Goal: Task Accomplishment & Management: Complete application form

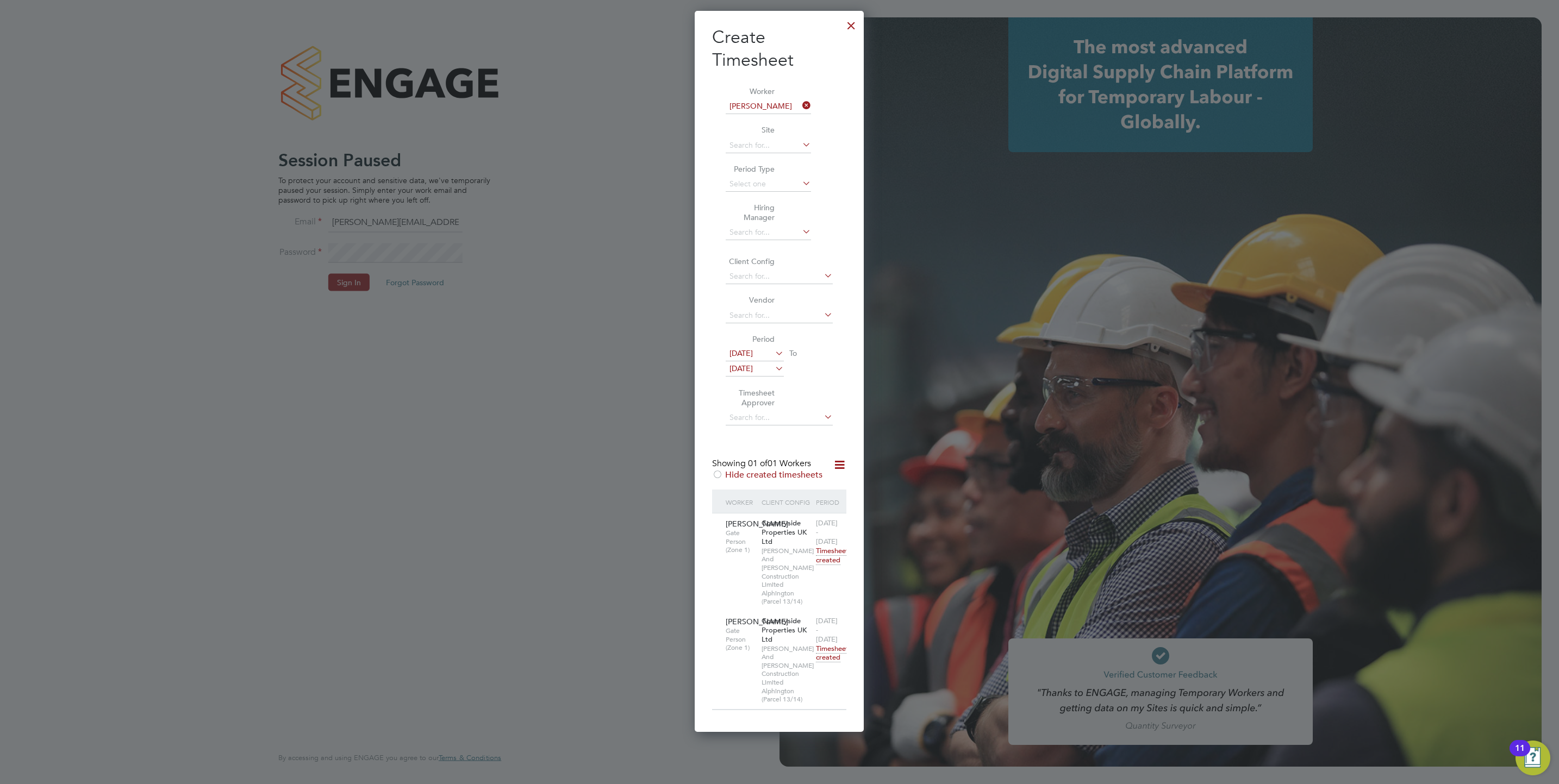
scroll to position [706, 169]
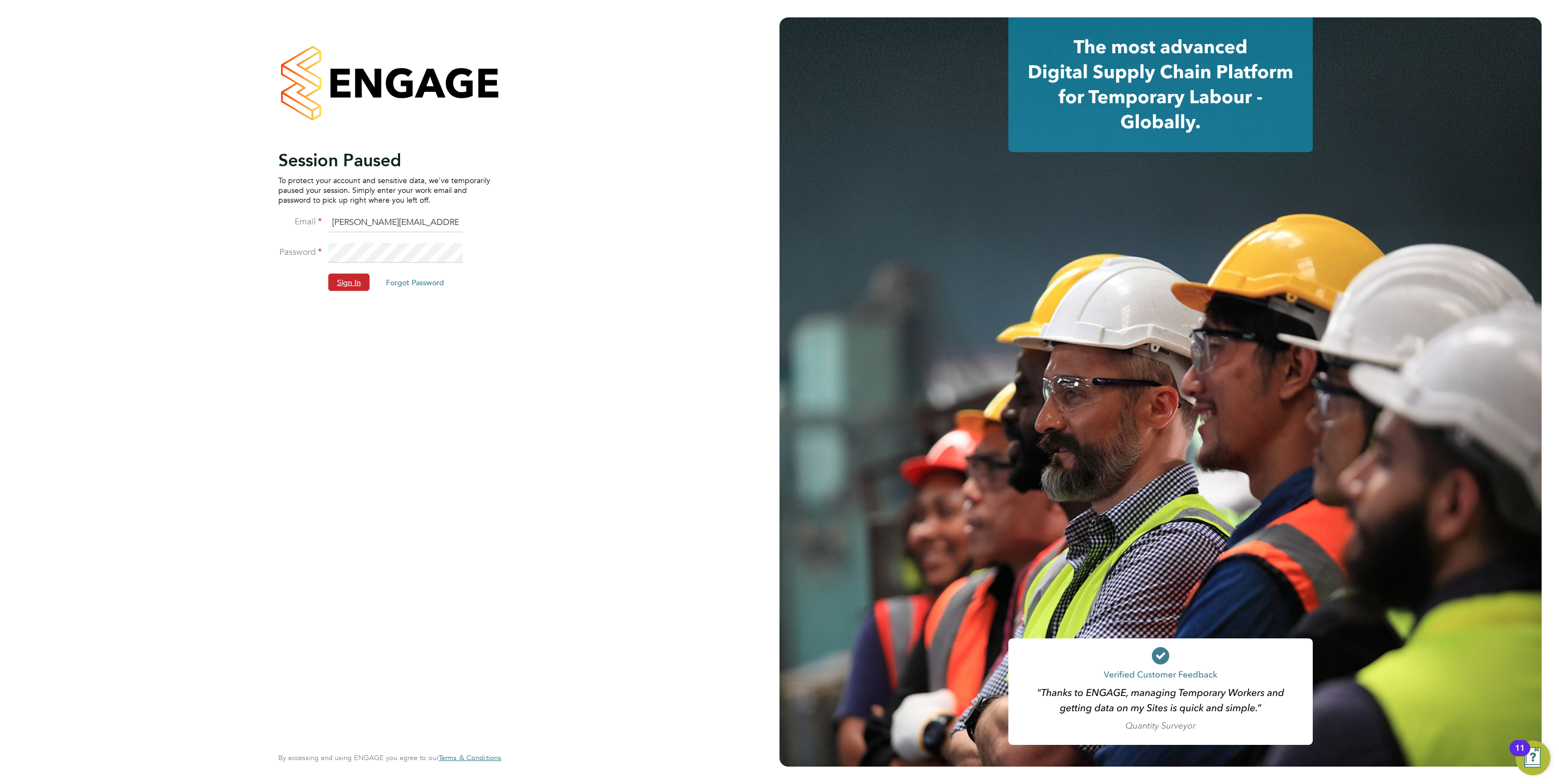
click at [338, 280] on button "Sign In" at bounding box center [349, 283] width 42 height 17
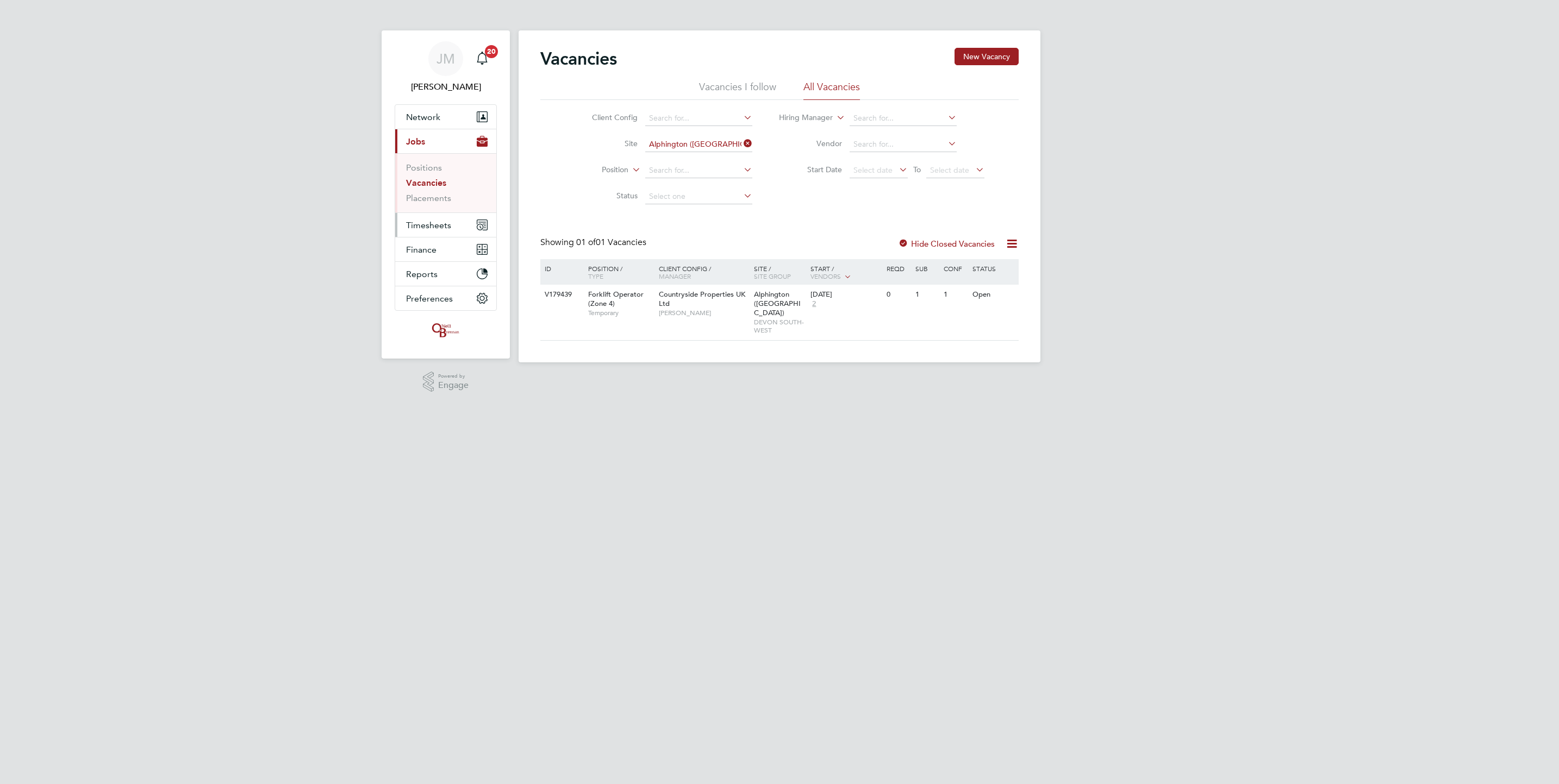
click at [432, 227] on span "Timesheets" at bounding box center [429, 225] width 45 height 10
click at [442, 190] on link "Timesheets" at bounding box center [429, 192] width 45 height 10
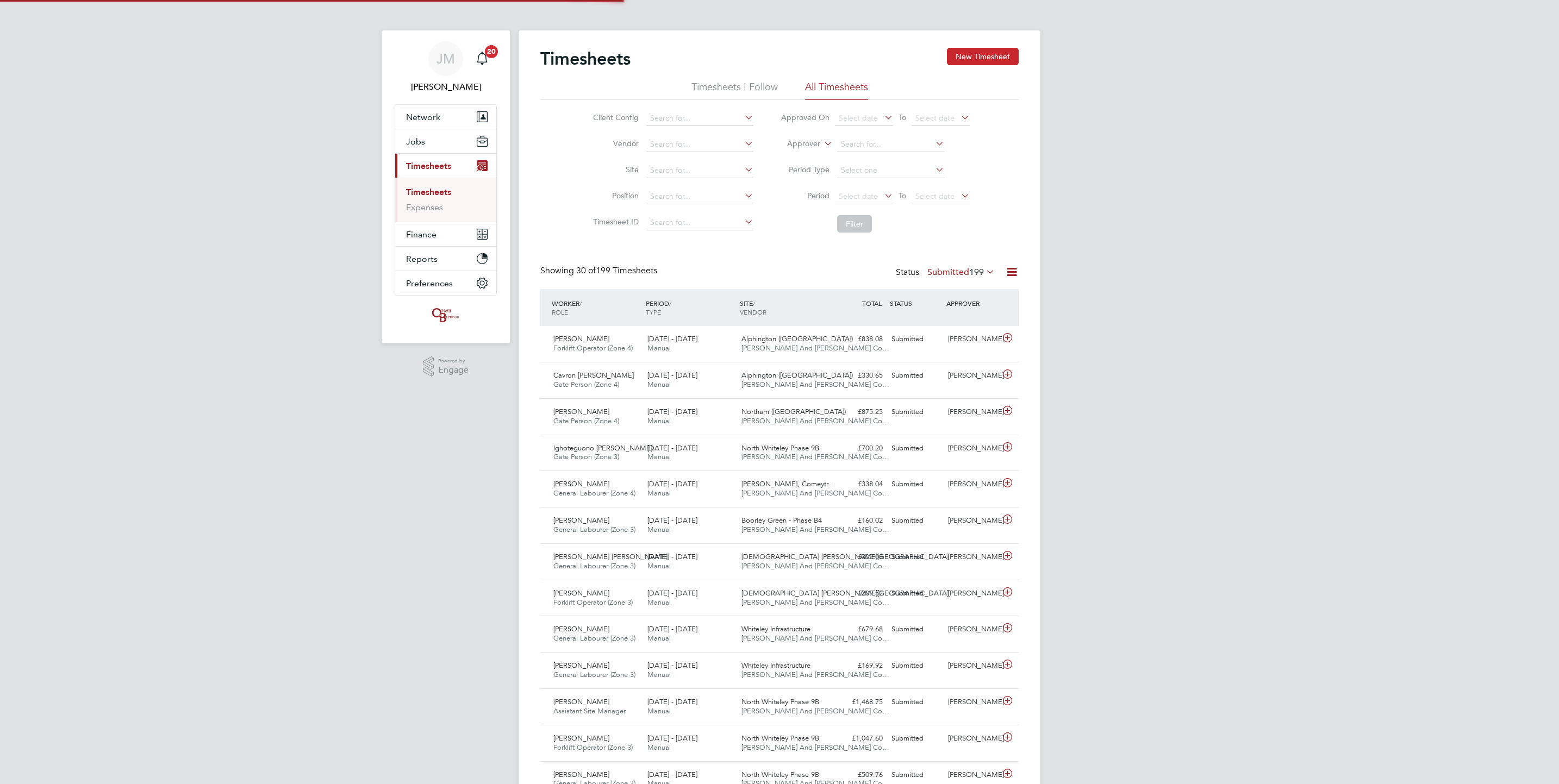
click at [969, 48] on button "New Timesheet" at bounding box center [983, 57] width 72 height 17
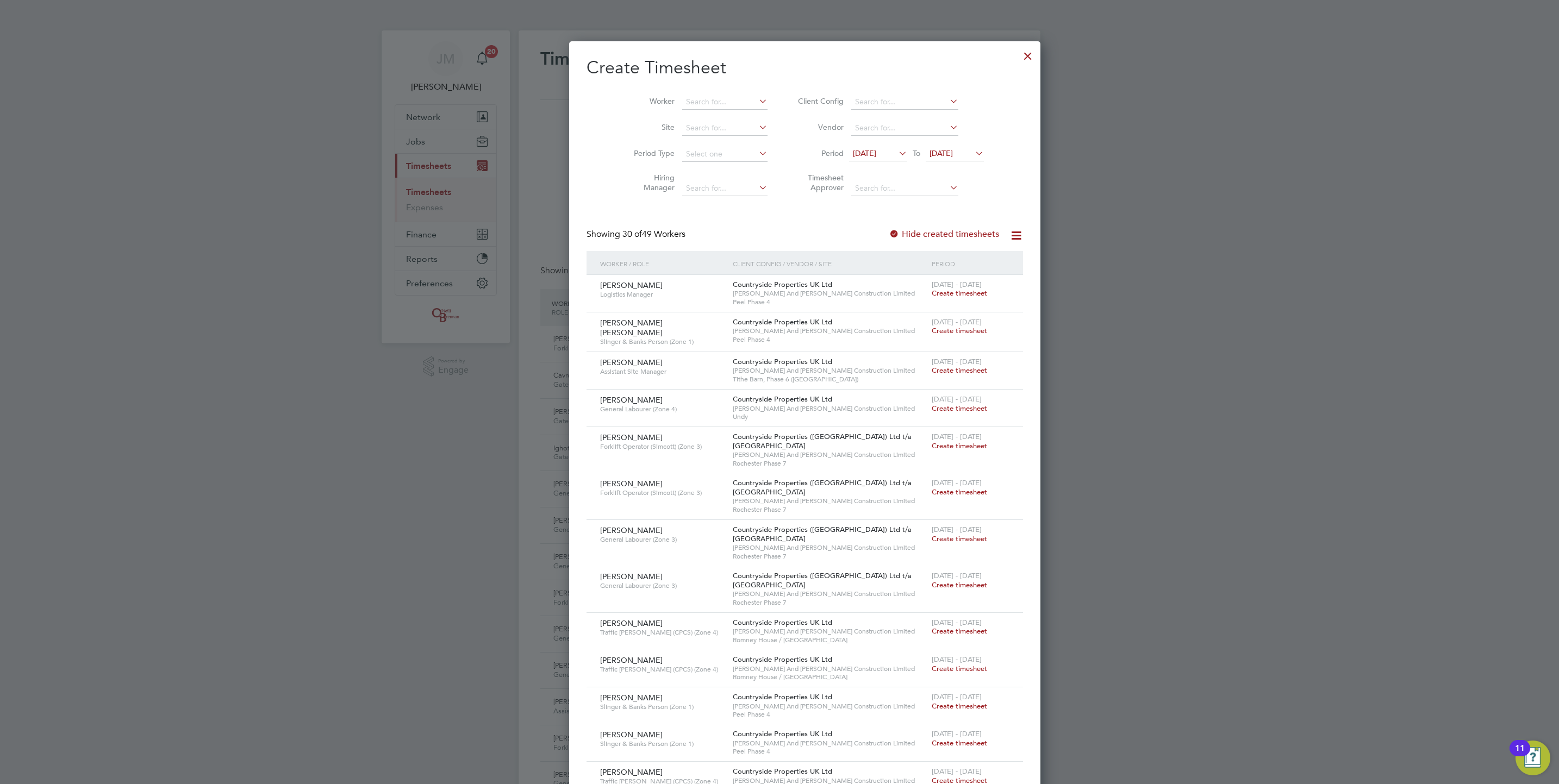
click at [689, 85] on div "Worker Site Period Type Hiring Manager Client Config Vendor Period 21 Aug 2025 …" at bounding box center [804, 142] width 436 height 118
click at [695, 96] on input at bounding box center [725, 102] width 85 height 15
click at [709, 112] on div "Timesheets New Timesheet Timesheets I Follow All Timesheets Client Config Vendo…" at bounding box center [780, 749] width 522 height 1438
click at [709, 112] on li "Brian Holmes" at bounding box center [725, 117] width 137 height 15
type input "Brian Holmes"
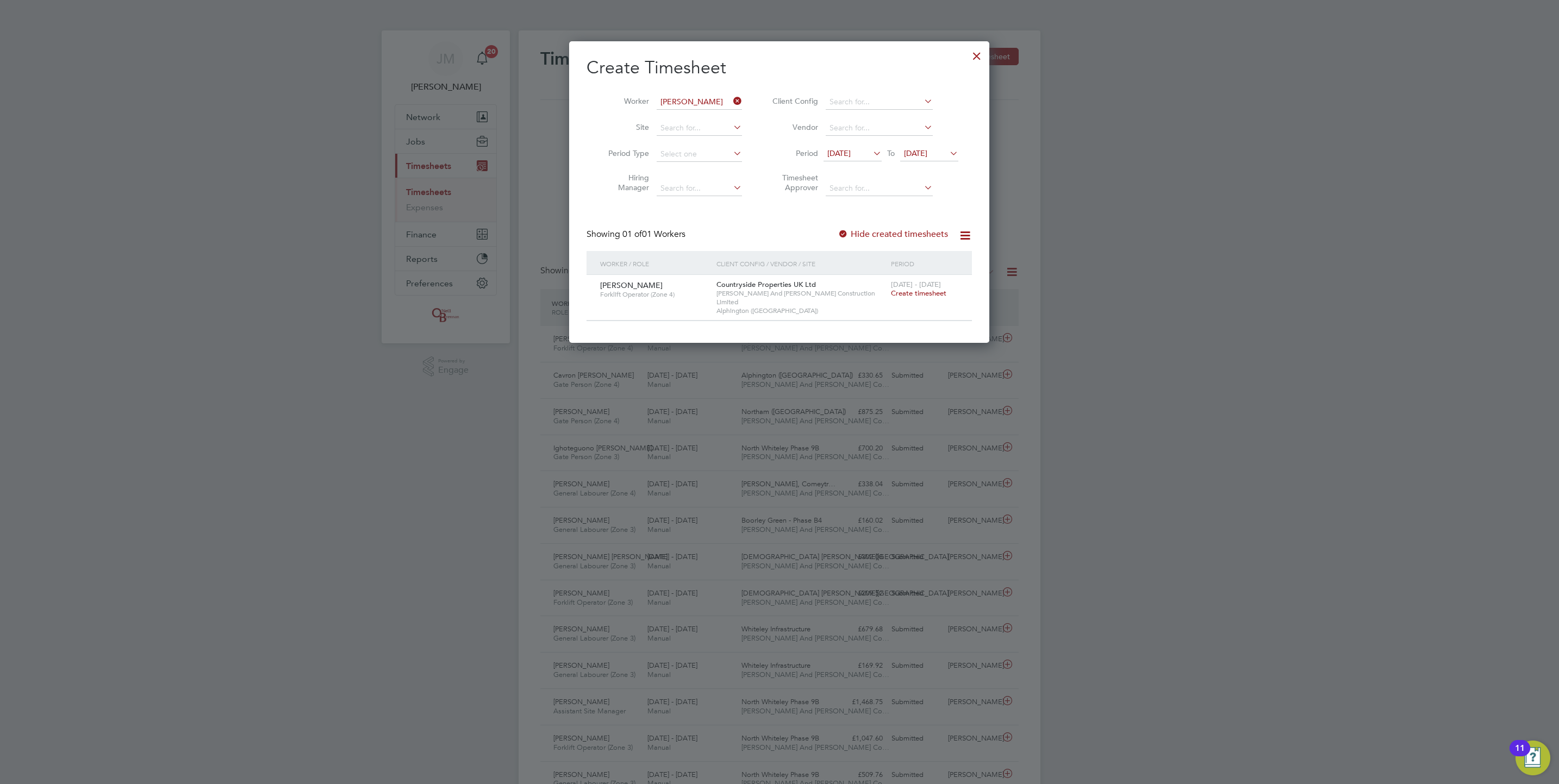
click at [923, 298] on div "18 - 24 Aug 2025 Create timesheet" at bounding box center [924, 289] width 73 height 29
click at [923, 290] on span "Create timesheet" at bounding box center [919, 293] width 56 height 9
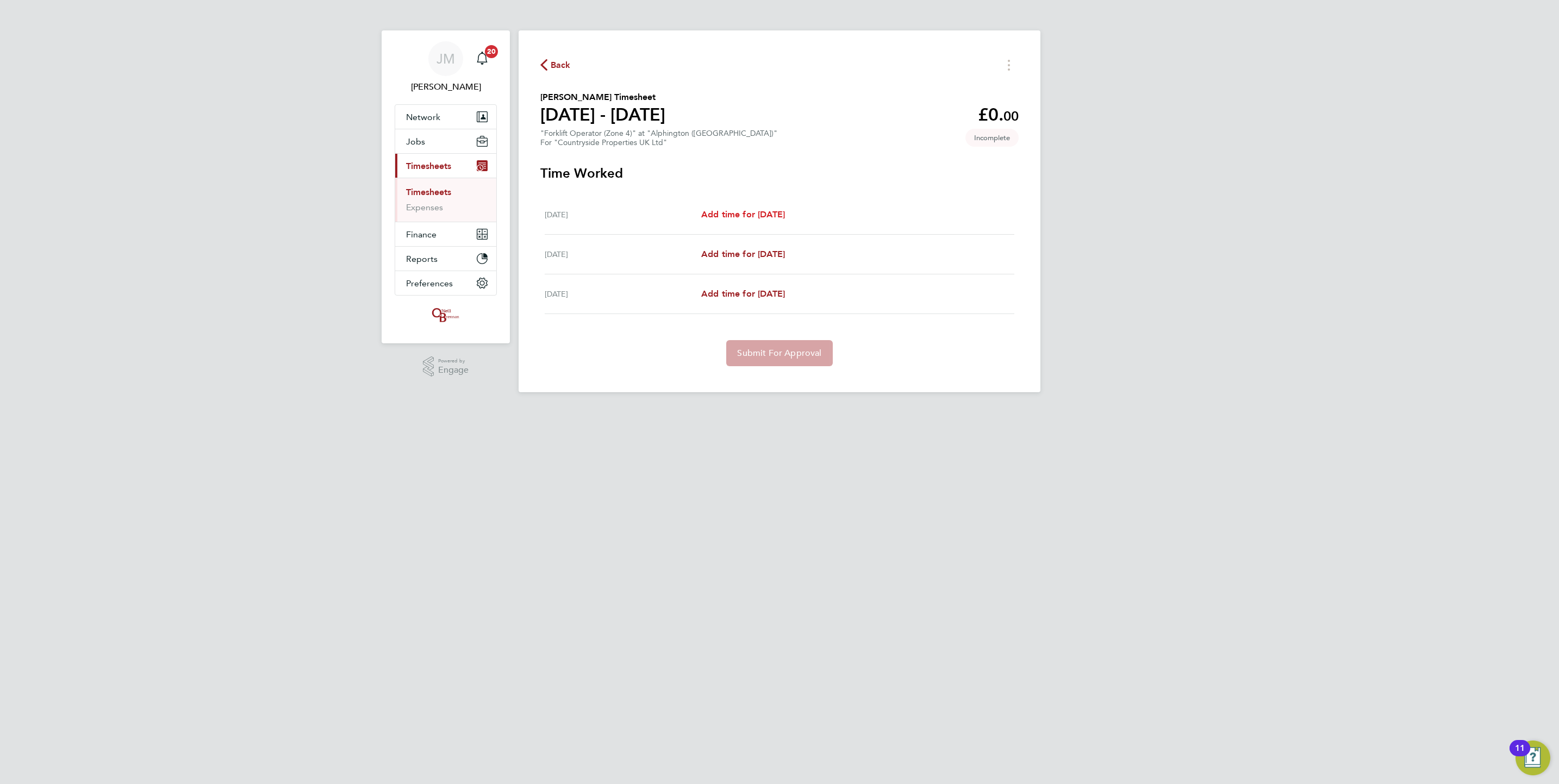
click at [785, 218] on span "Add time for Fri 22 Aug" at bounding box center [743, 214] width 83 height 10
select select "30"
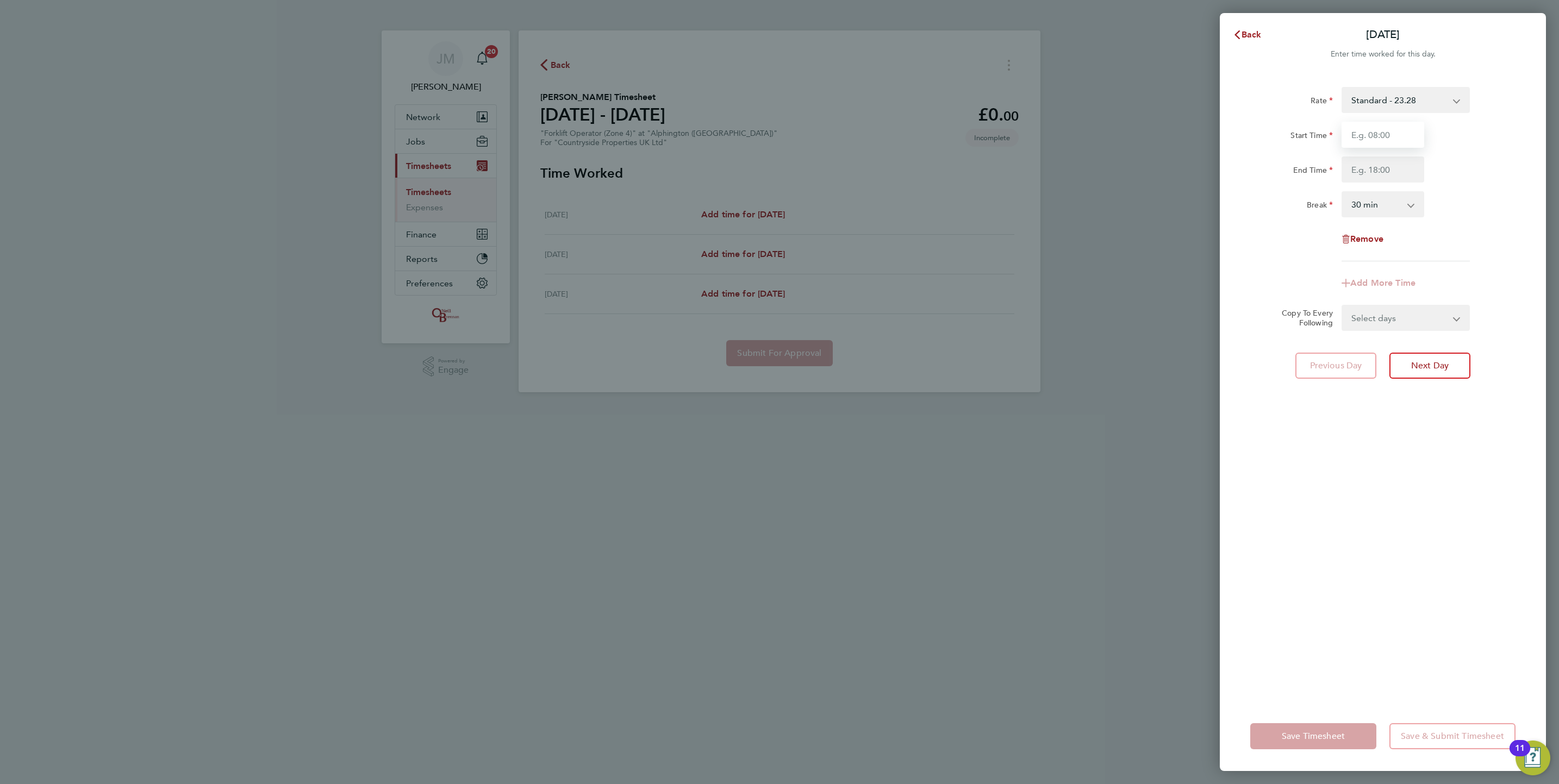
click at [1374, 131] on input "Start Time" at bounding box center [1382, 135] width 82 height 26
type input "07:30"
type input "17:00"
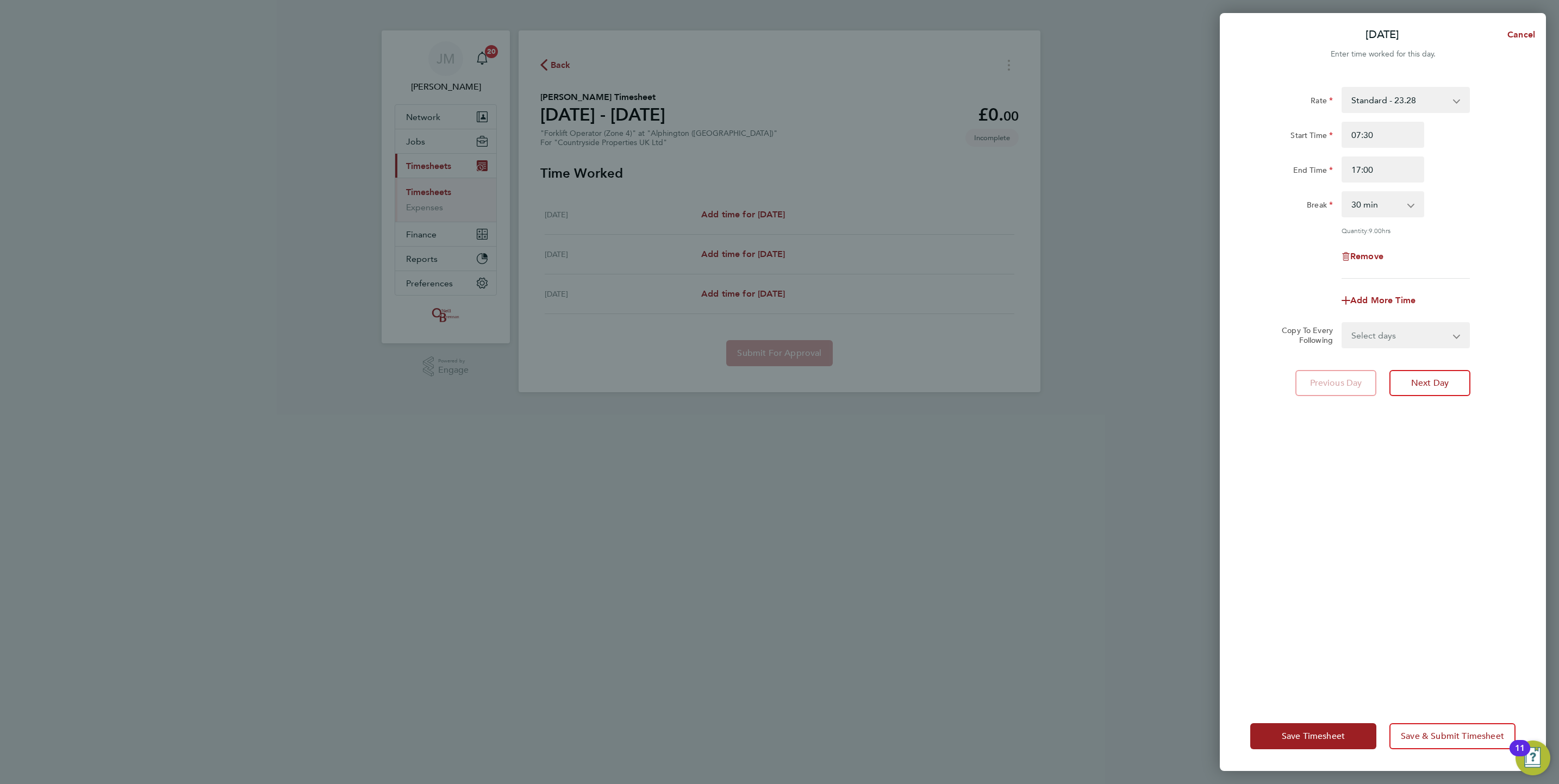
click at [1420, 323] on select "Select days Day Weekend (Sat-Sun) Saturday Sunday" at bounding box center [1399, 335] width 114 height 24
select select "DAY"
click at [1342, 323] on select "Select days Day Weekend (Sat-Sun) Saturday Sunday" at bounding box center [1399, 335] width 114 height 24
select select "2025-08-24"
click at [1306, 732] on span "Save Timesheet" at bounding box center [1313, 736] width 63 height 10
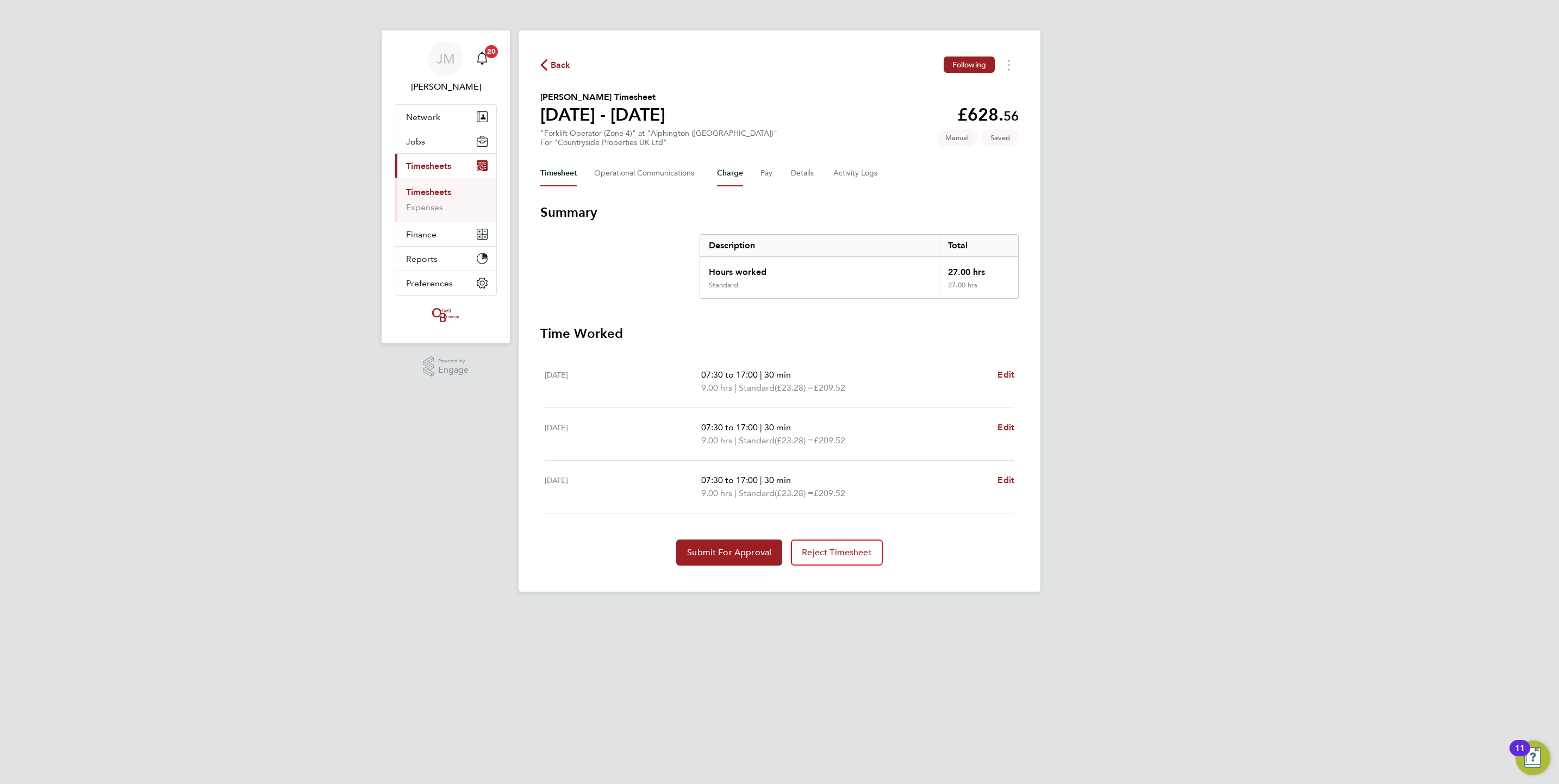
click at [724, 172] on button "Charge" at bounding box center [730, 174] width 26 height 26
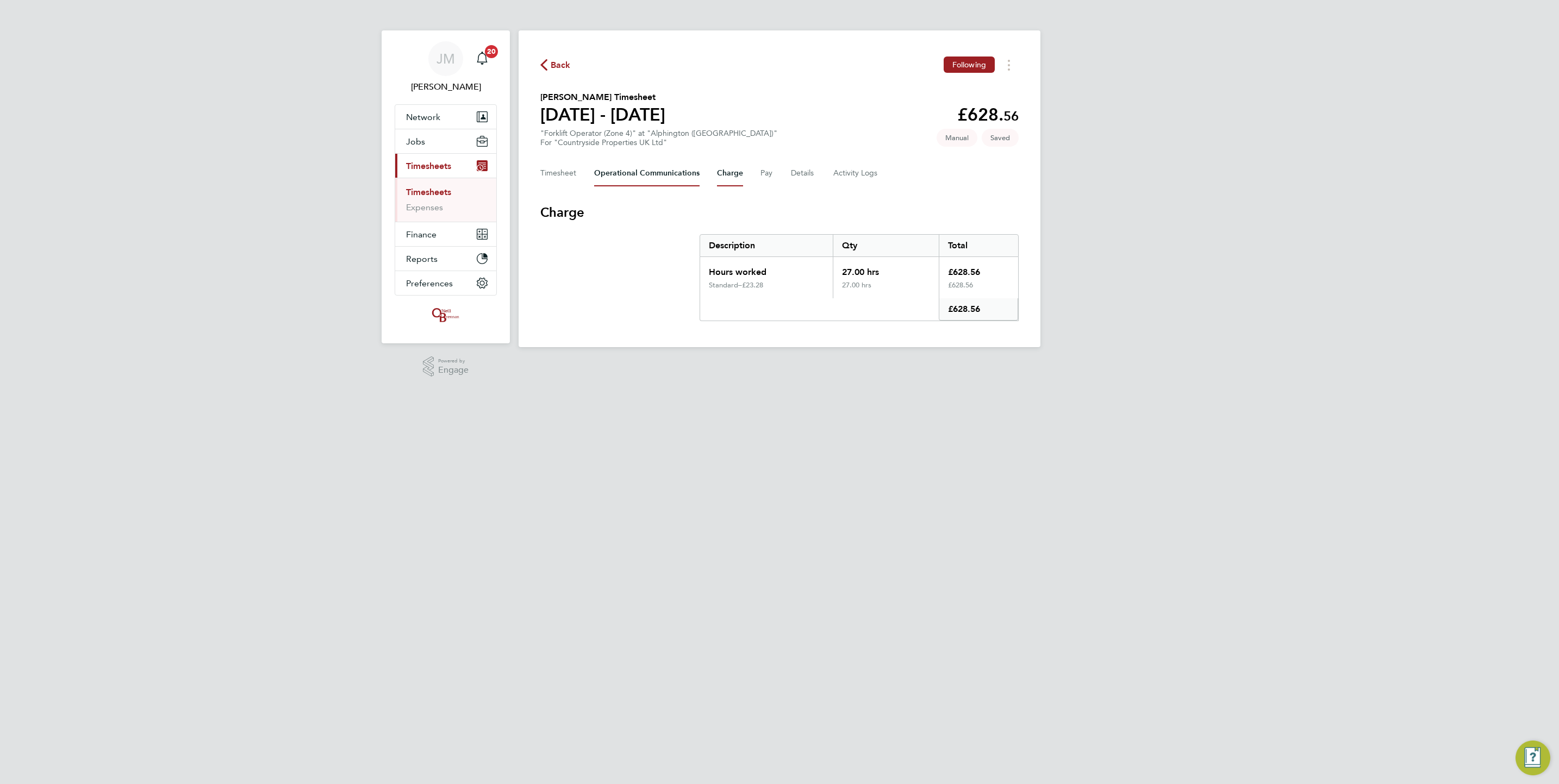
click at [680, 168] on Communications-tab "Operational Communications" at bounding box center [646, 174] width 105 height 26
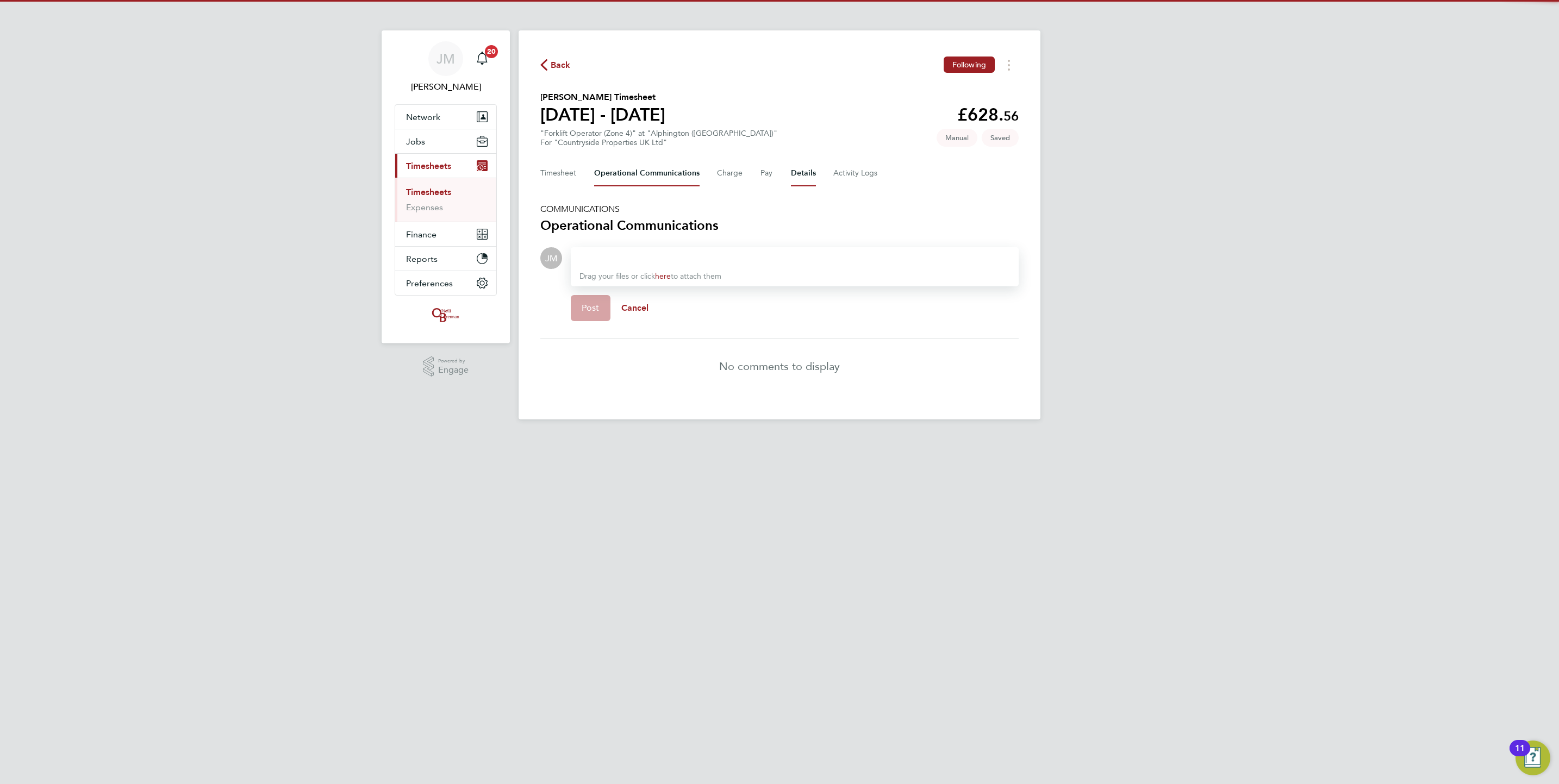
click at [793, 174] on button "Details" at bounding box center [803, 174] width 25 height 26
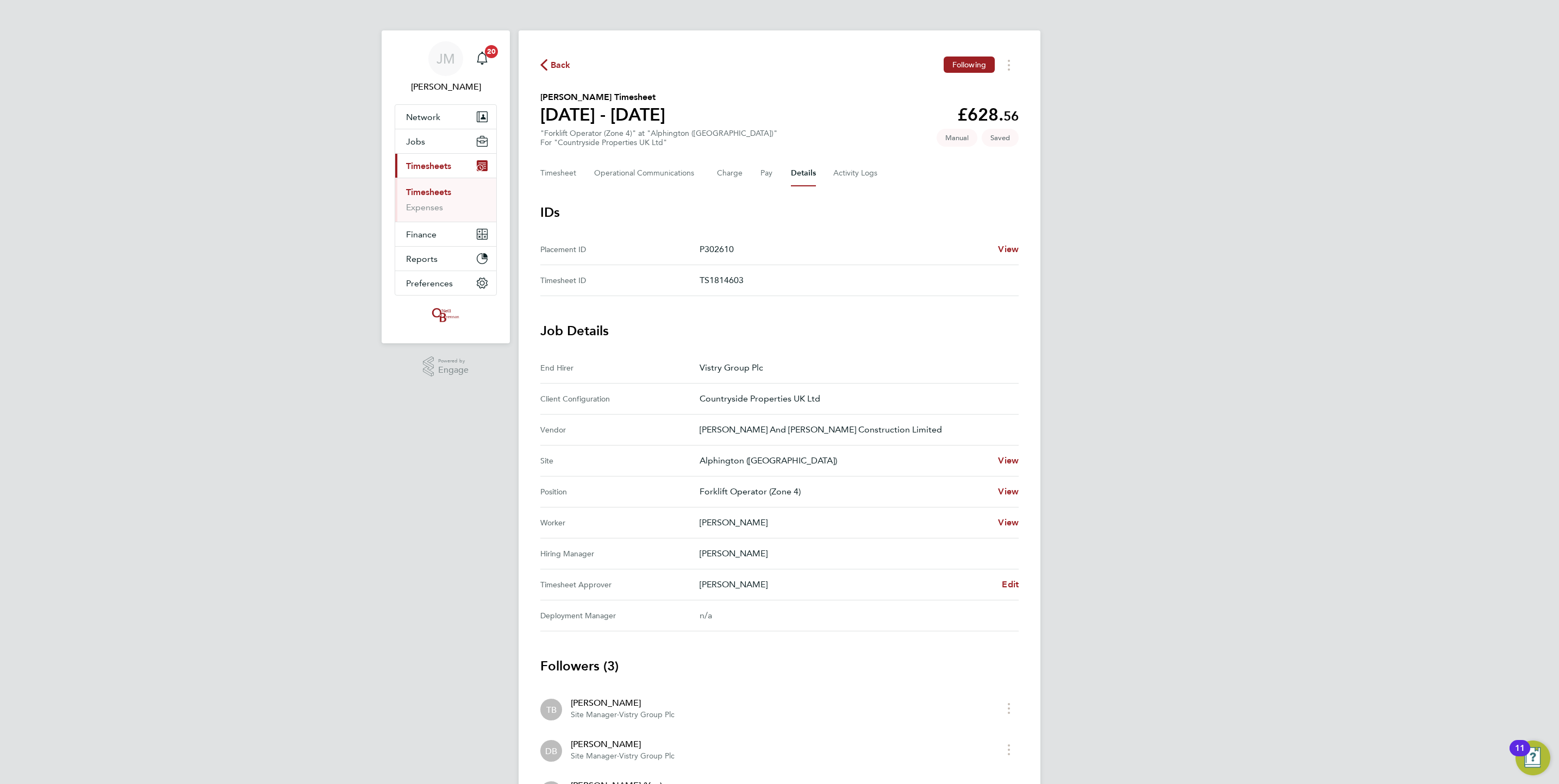
click at [999, 580] on div "Dan Badger Edit" at bounding box center [858, 584] width 319 height 13
drag, startPoint x: 1000, startPoint y: 584, endPoint x: 1007, endPoint y: 584, distance: 7.0
click at [1007, 584] on div "Dan Badger Edit" at bounding box center [858, 584] width 319 height 13
drag, startPoint x: 1007, startPoint y: 584, endPoint x: 1012, endPoint y: 585, distance: 5.1
click at [1012, 585] on span "Edit" at bounding box center [1010, 584] width 17 height 10
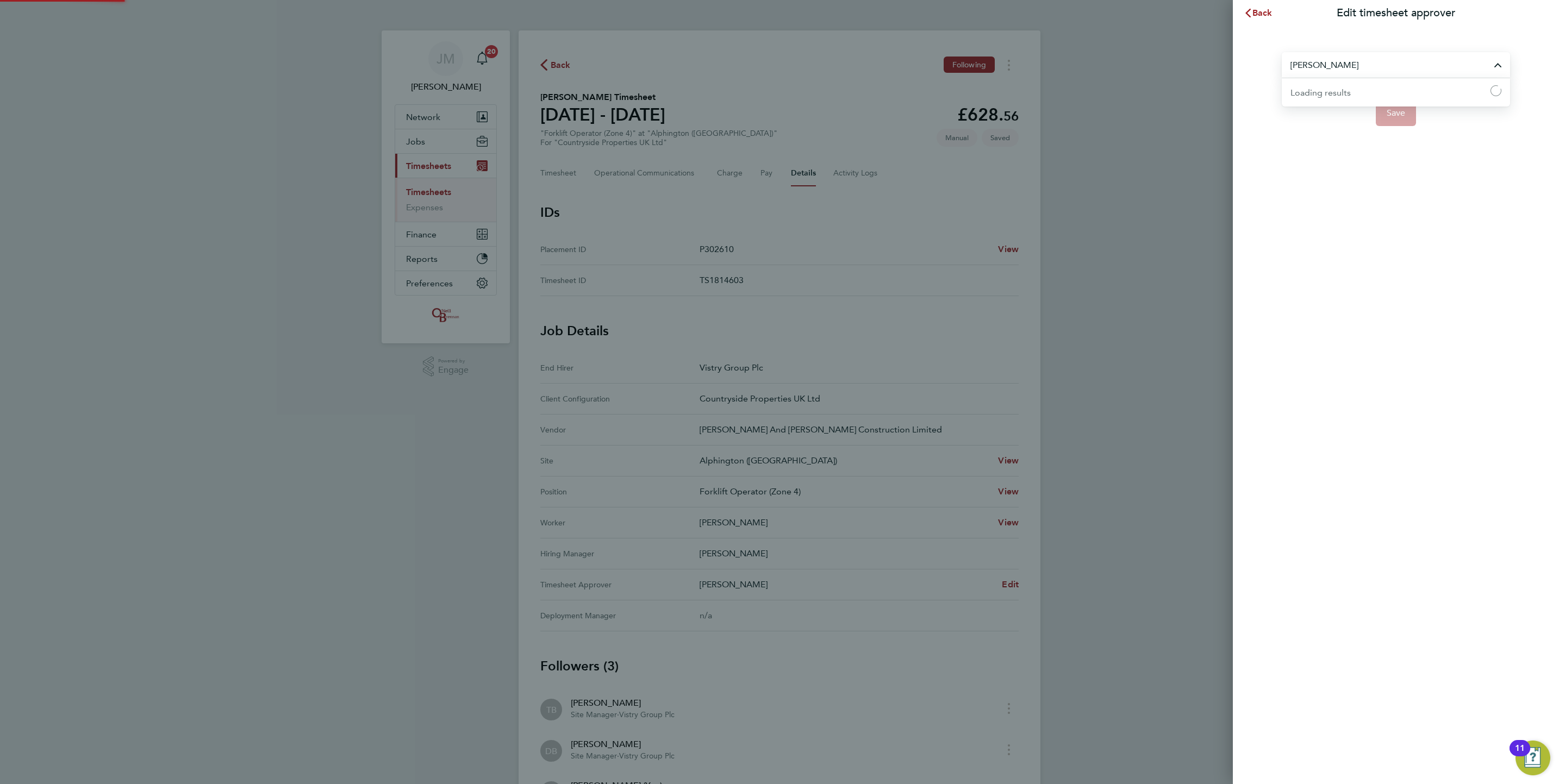
click at [1362, 65] on input "Dan Badger" at bounding box center [1395, 64] width 228 height 26
click at [1375, 98] on li "Tom Barnett" at bounding box center [1395, 92] width 228 height 26
type input "Tom Barnett"
click at [1403, 119] on button "Save" at bounding box center [1395, 113] width 41 height 26
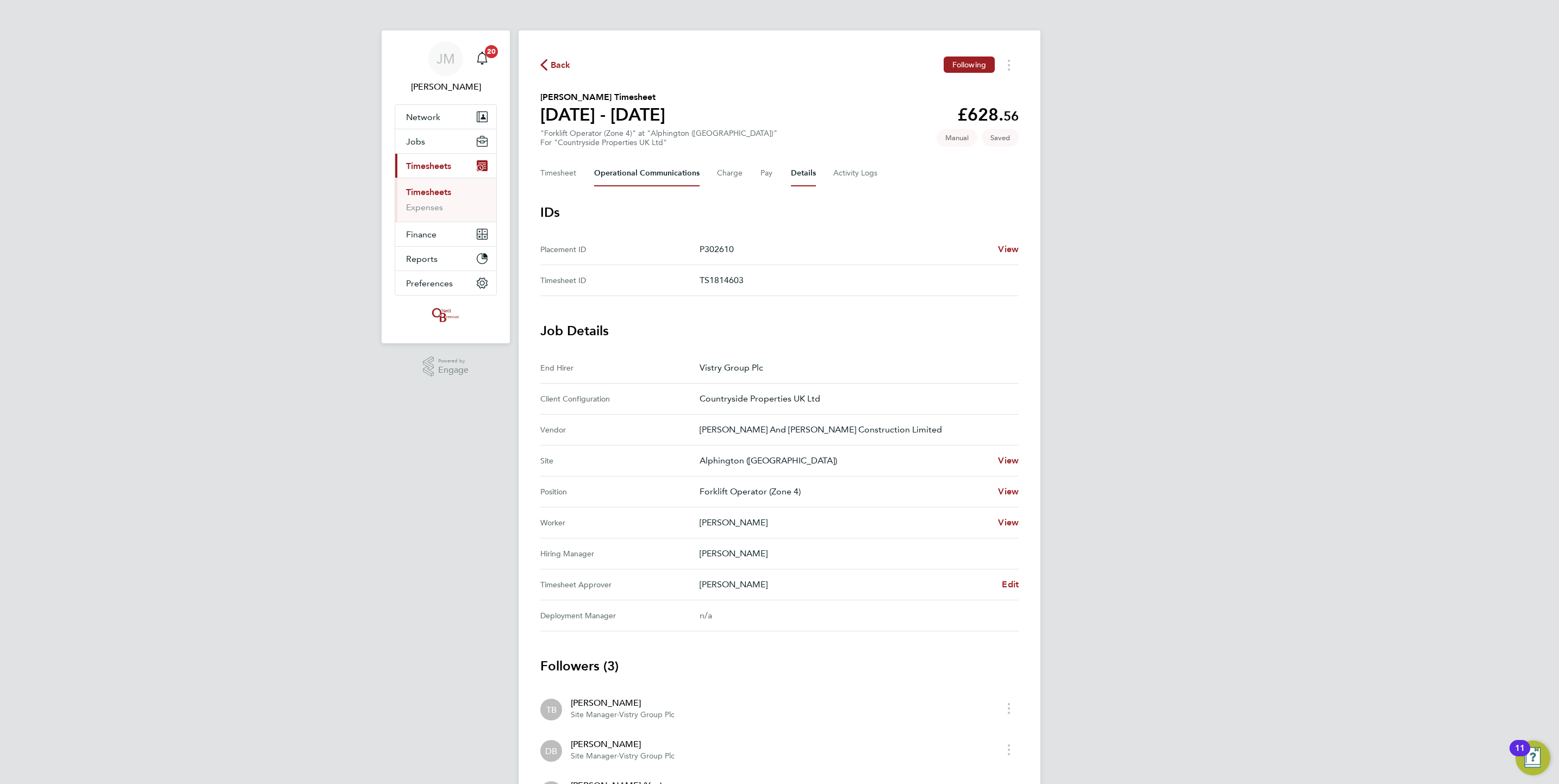
click at [675, 177] on Communications-tab "Operational Communications" at bounding box center [646, 174] width 105 height 26
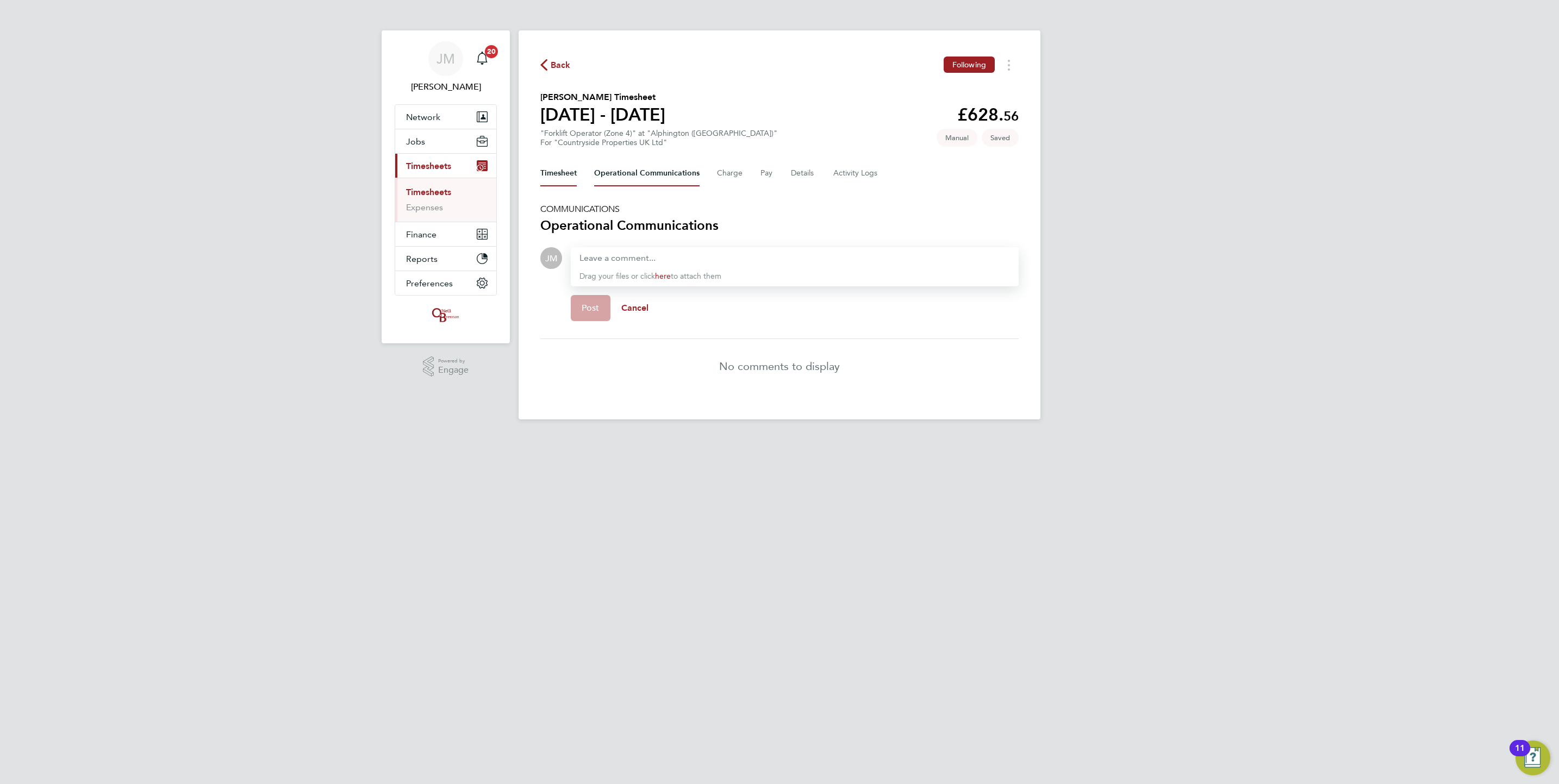
click at [571, 173] on button "Timesheet" at bounding box center [558, 174] width 36 height 26
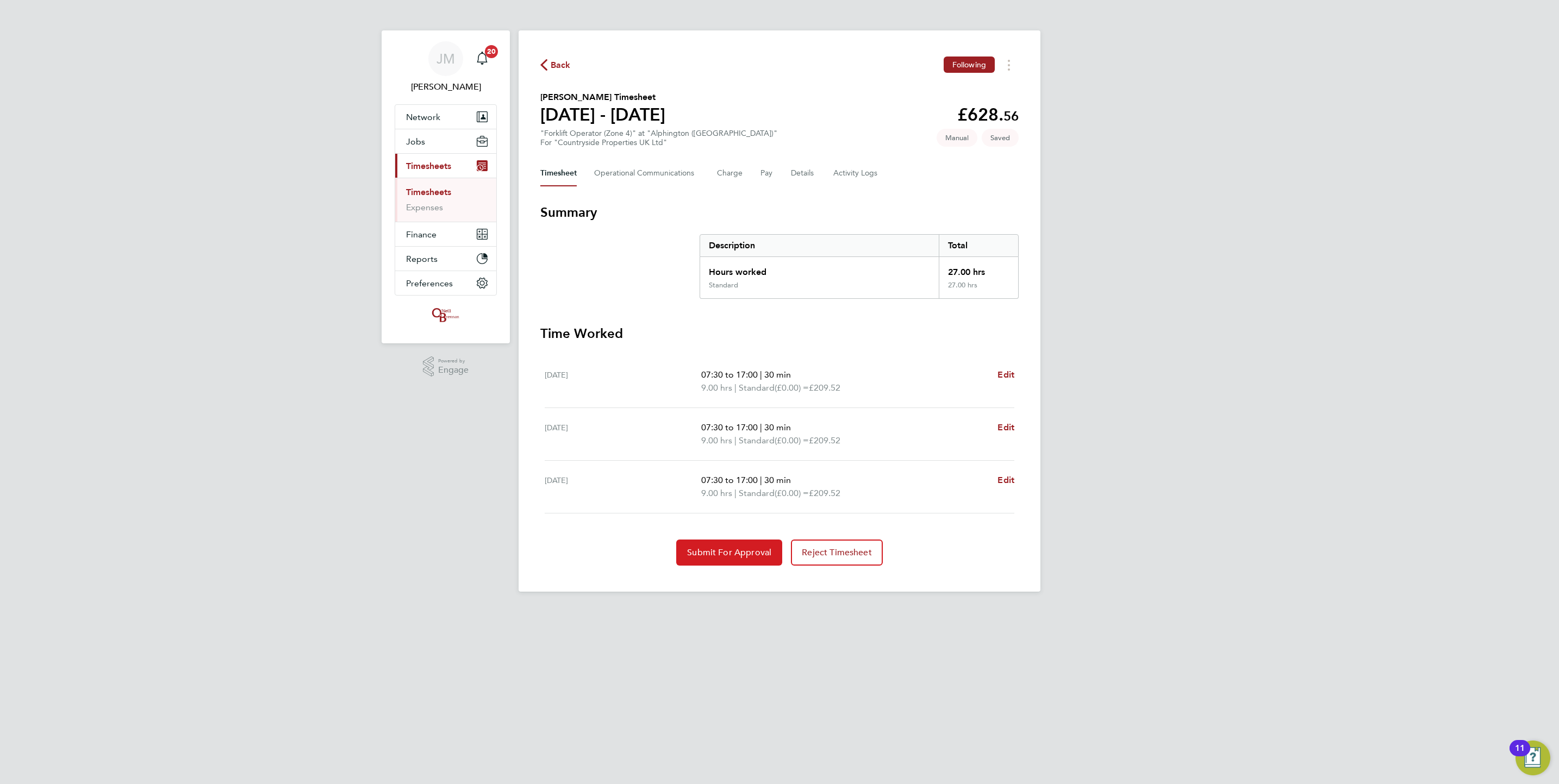
click at [751, 545] on button "Submit For Approval" at bounding box center [729, 553] width 106 height 26
click at [799, 549] on span "Reject Timesheet" at bounding box center [780, 552] width 70 height 10
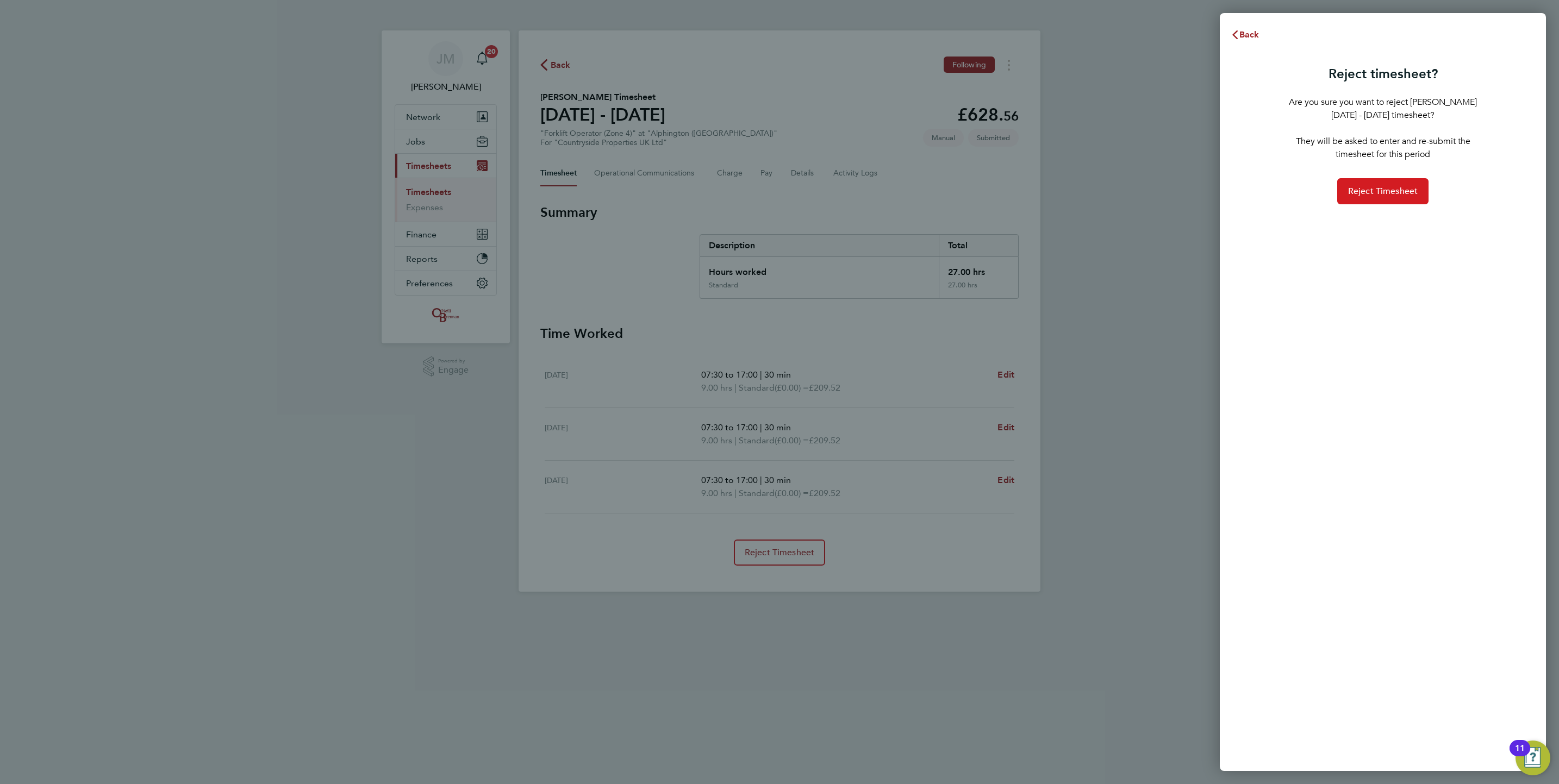
click at [1368, 191] on span "Reject Timesheet" at bounding box center [1383, 191] width 70 height 10
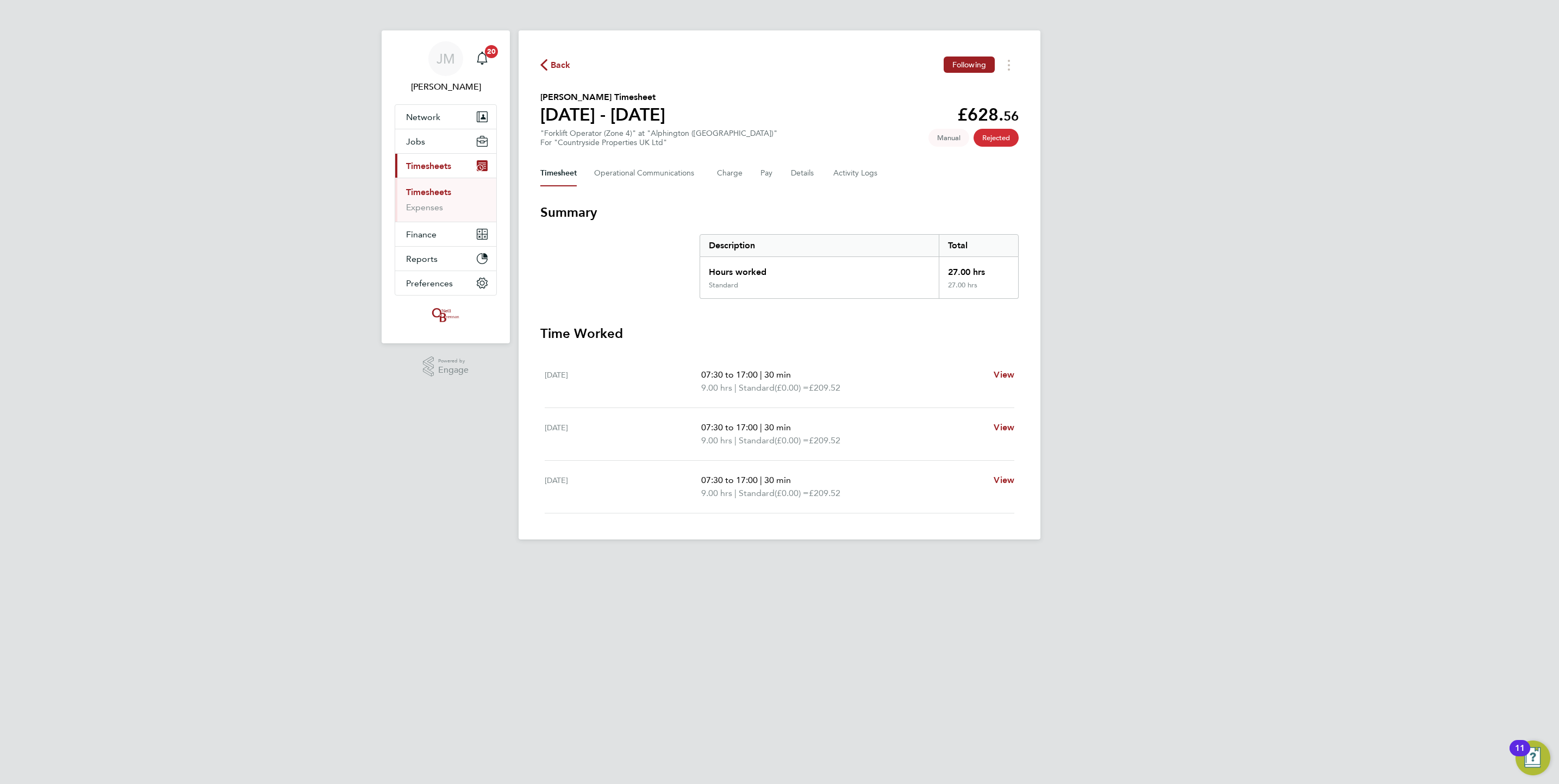
click at [564, 61] on span "Back" at bounding box center [560, 65] width 20 height 13
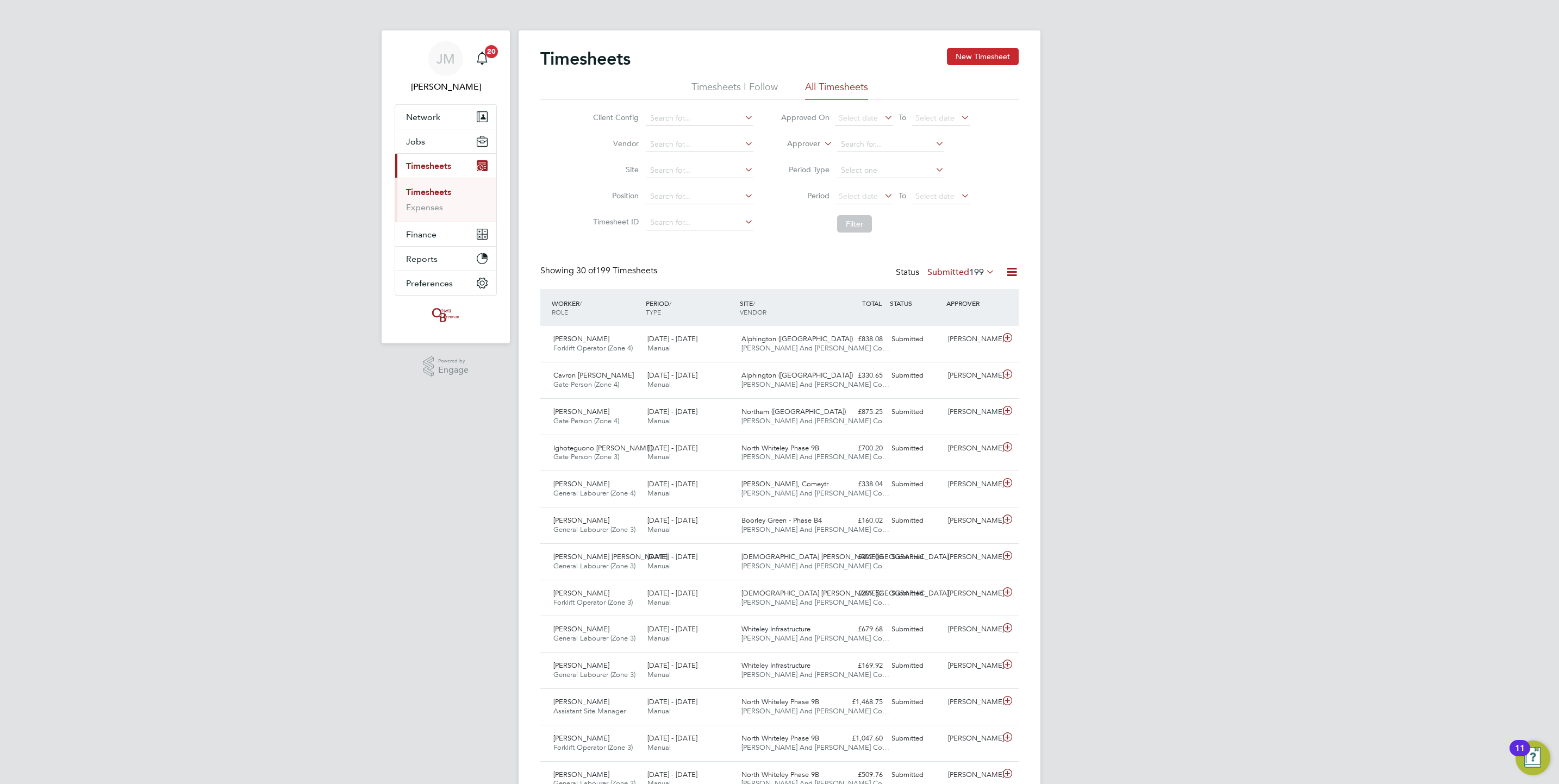
click at [989, 56] on button "New Timesheet" at bounding box center [983, 57] width 72 height 17
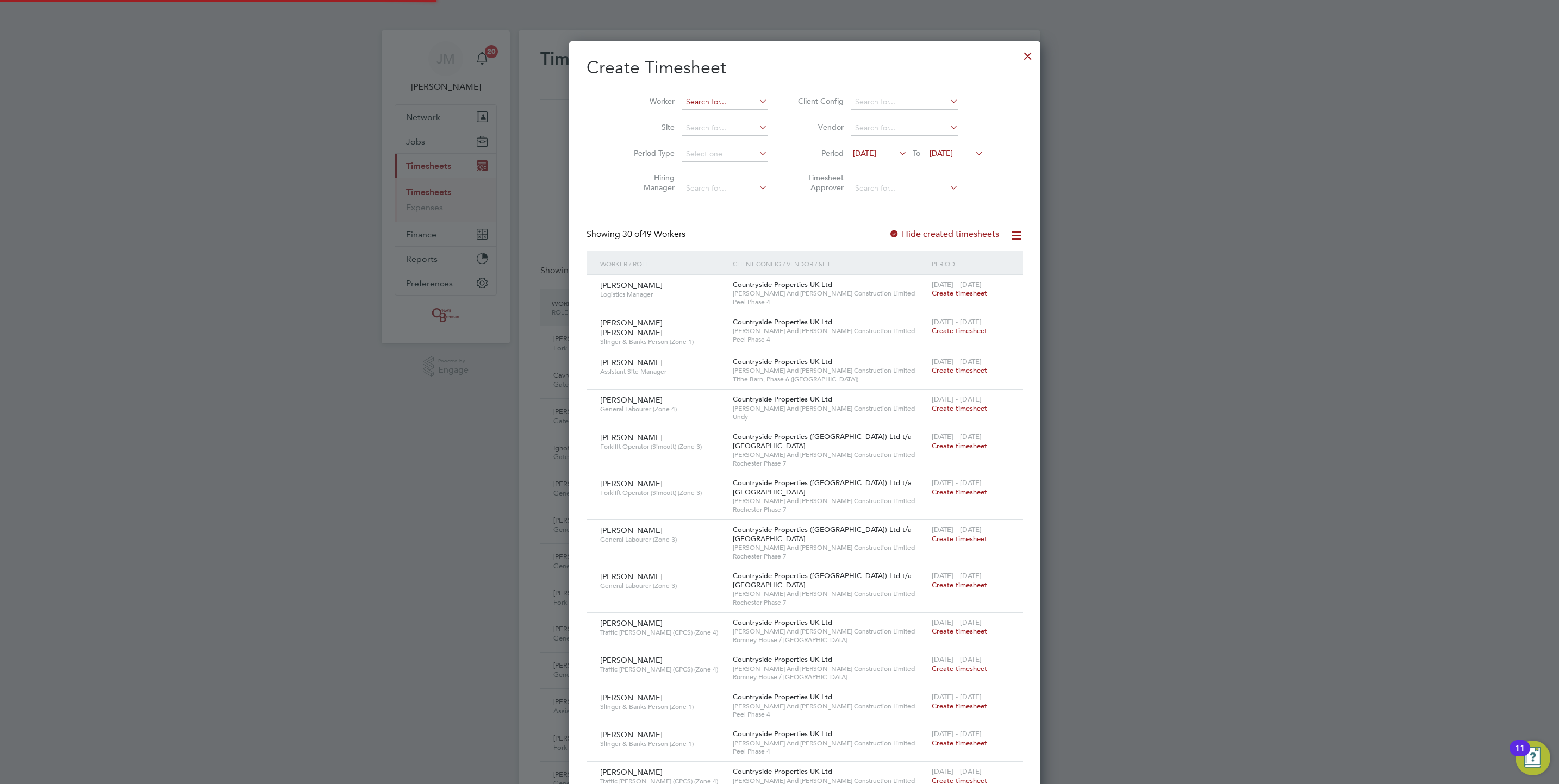
click at [714, 105] on input at bounding box center [725, 102] width 85 height 15
click at [682, 98] on input "brain holmes" at bounding box center [725, 102] width 85 height 15
type input "brian holmes"
drag, startPoint x: 701, startPoint y: 111, endPoint x: 730, endPoint y: 137, distance: 38.9
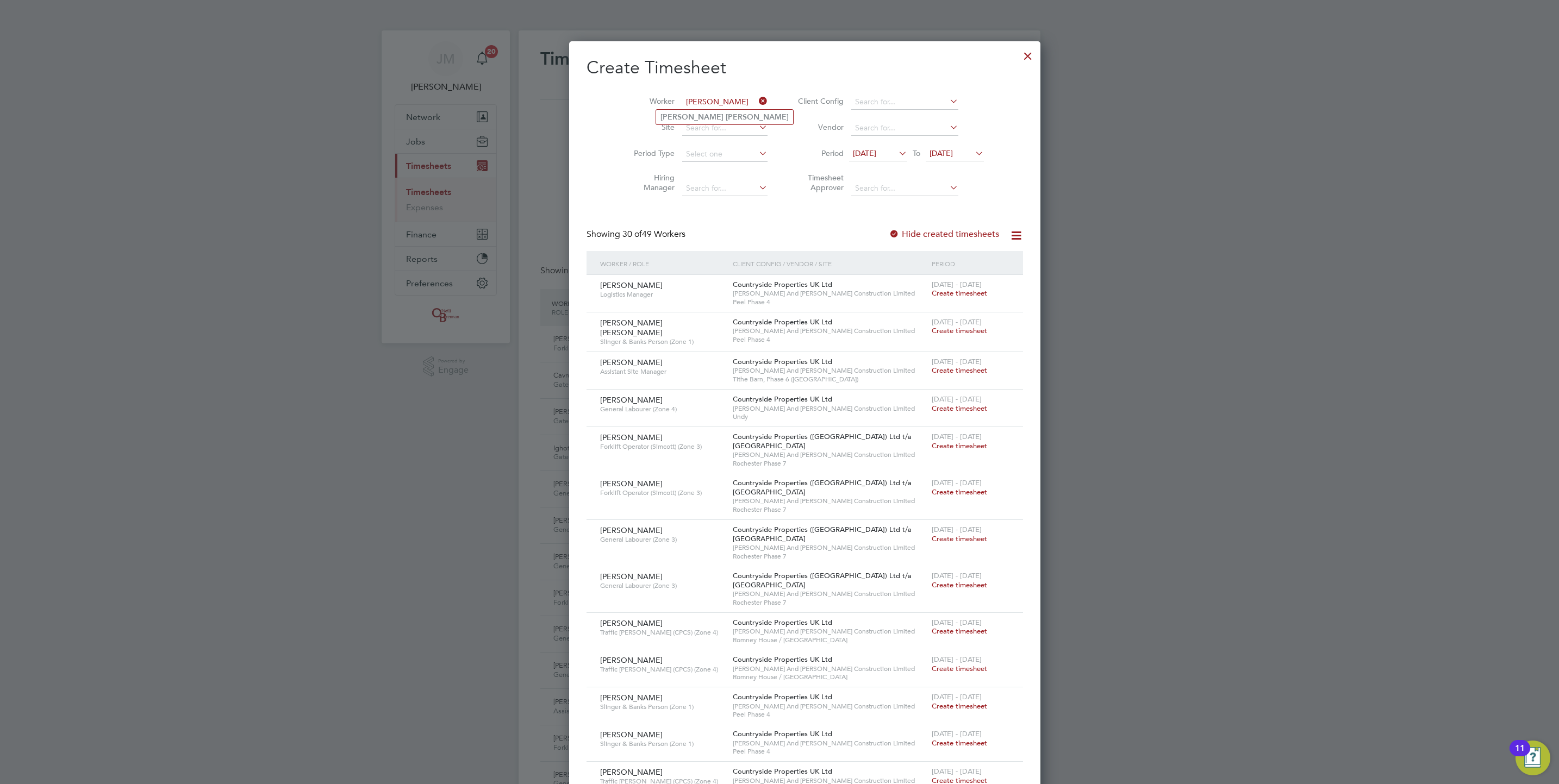
click at [701, 104] on div "Timesheets New Timesheet Timesheets I Follow All Timesheets Client Config Vendo…" at bounding box center [780, 749] width 522 height 1438
click at [682, 96] on input at bounding box center [725, 102] width 85 height 15
click at [708, 115] on li "Brian H olmes" at bounding box center [706, 117] width 99 height 15
type input "Brian Holmes"
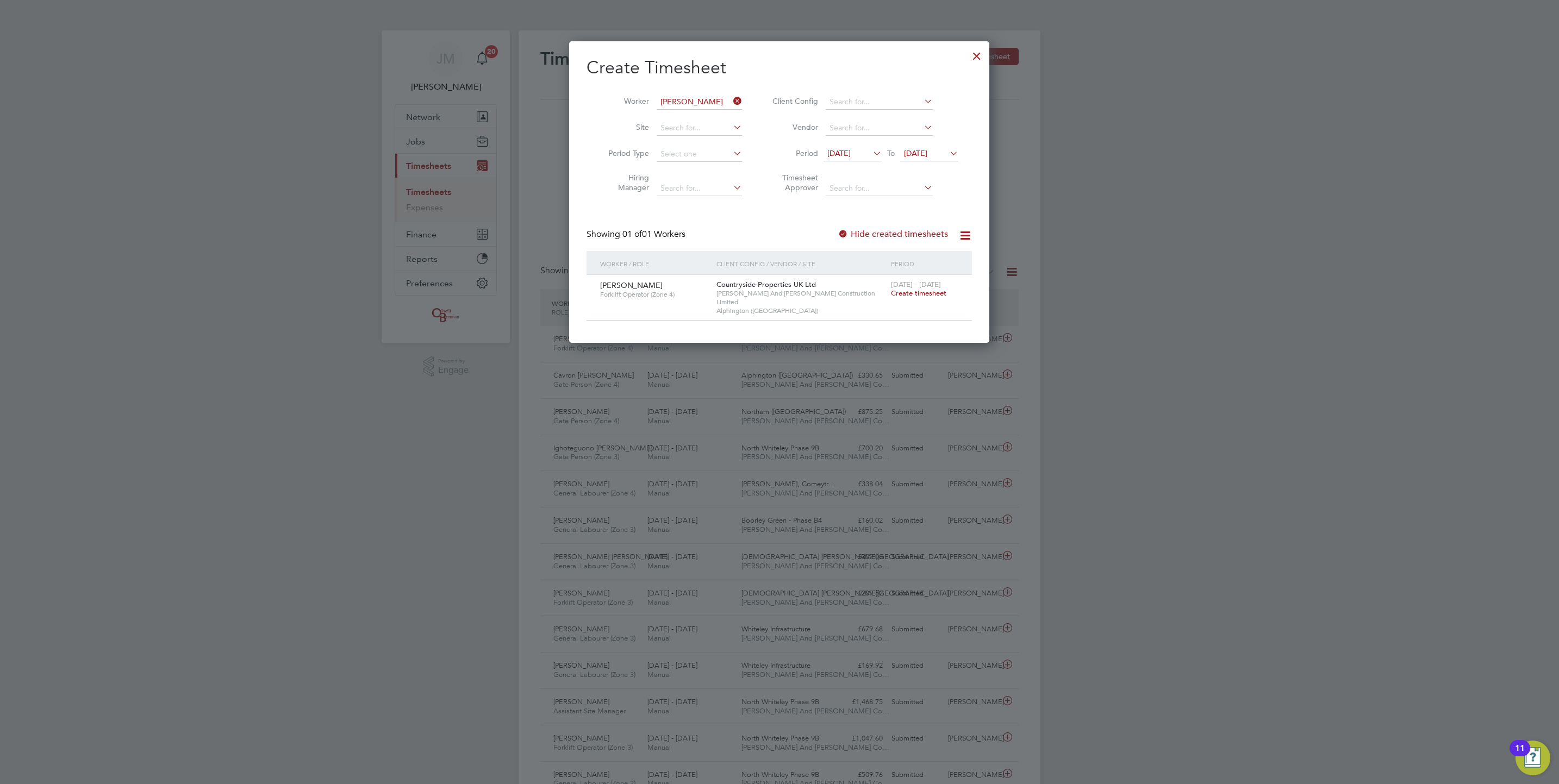
click at [916, 297] on span "Create timesheet" at bounding box center [919, 293] width 56 height 9
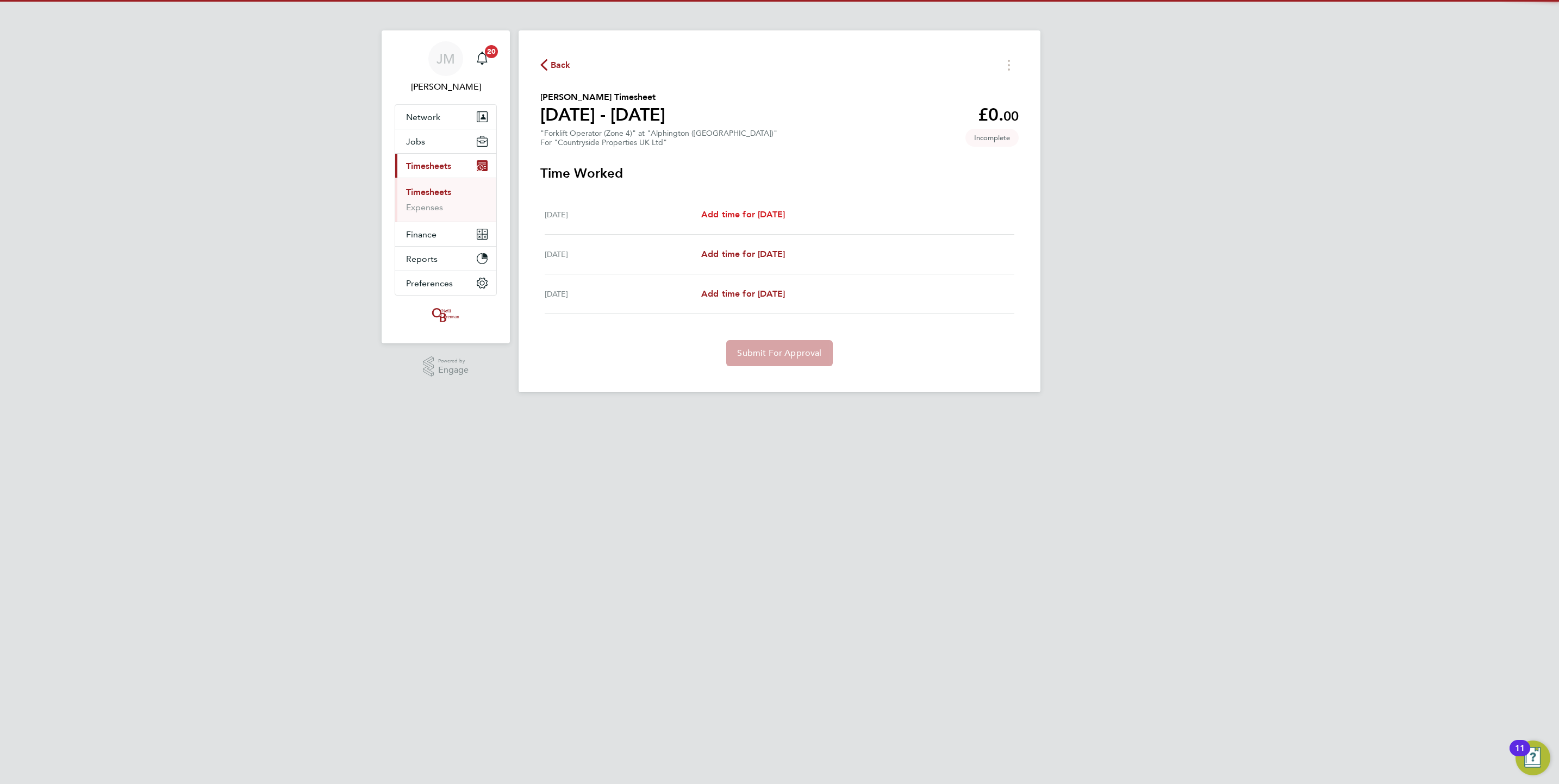
click at [762, 210] on span "Add time for Fri 22 Aug" at bounding box center [743, 214] width 83 height 10
select select "30"
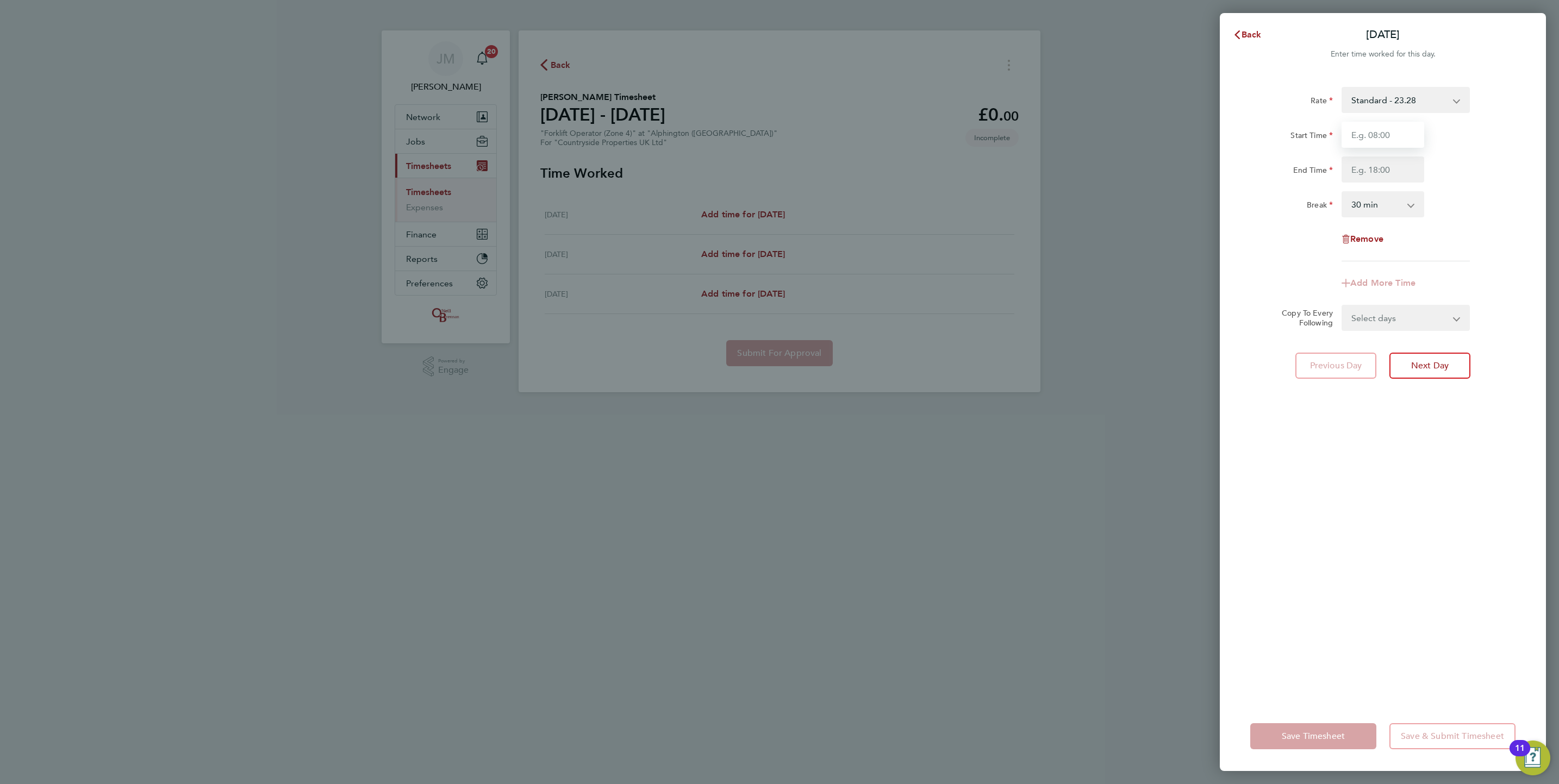
click at [1380, 135] on input "Start Time" at bounding box center [1382, 135] width 82 height 26
type input "07:30"
type input "17:00"
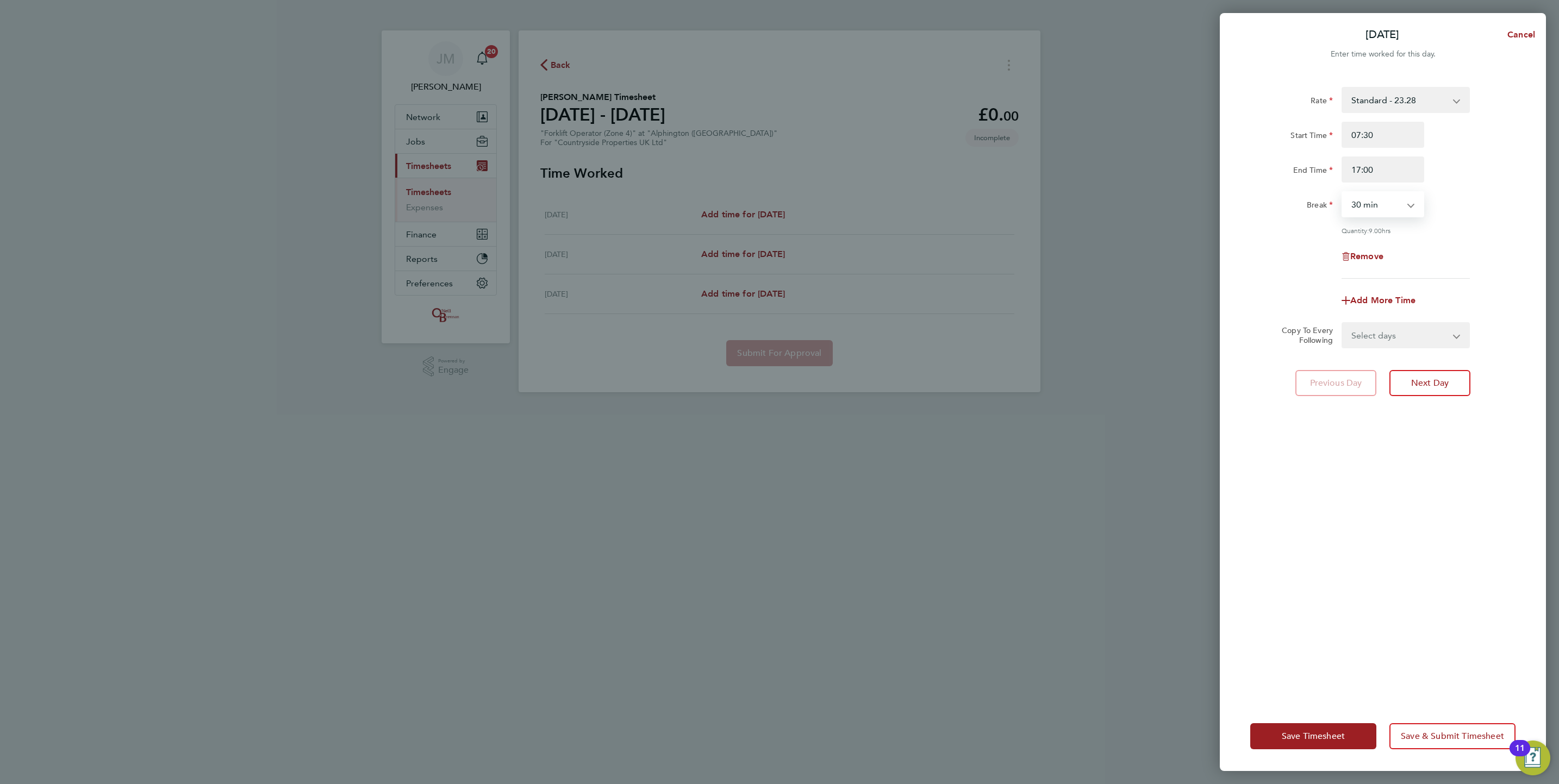
drag, startPoint x: 1398, startPoint y: 207, endPoint x: 1404, endPoint y: 213, distance: 8.5
click at [1398, 207] on select "0 min 15 min 30 min 45 min 60 min 75 min 90 min" at bounding box center [1375, 203] width 67 height 24
select select "0"
click at [1342, 192] on select "0 min 15 min 30 min 45 min 60 min 75 min 90 min" at bounding box center [1375, 203] width 67 height 24
click at [1335, 740] on span "Save Timesheet" at bounding box center [1313, 736] width 63 height 10
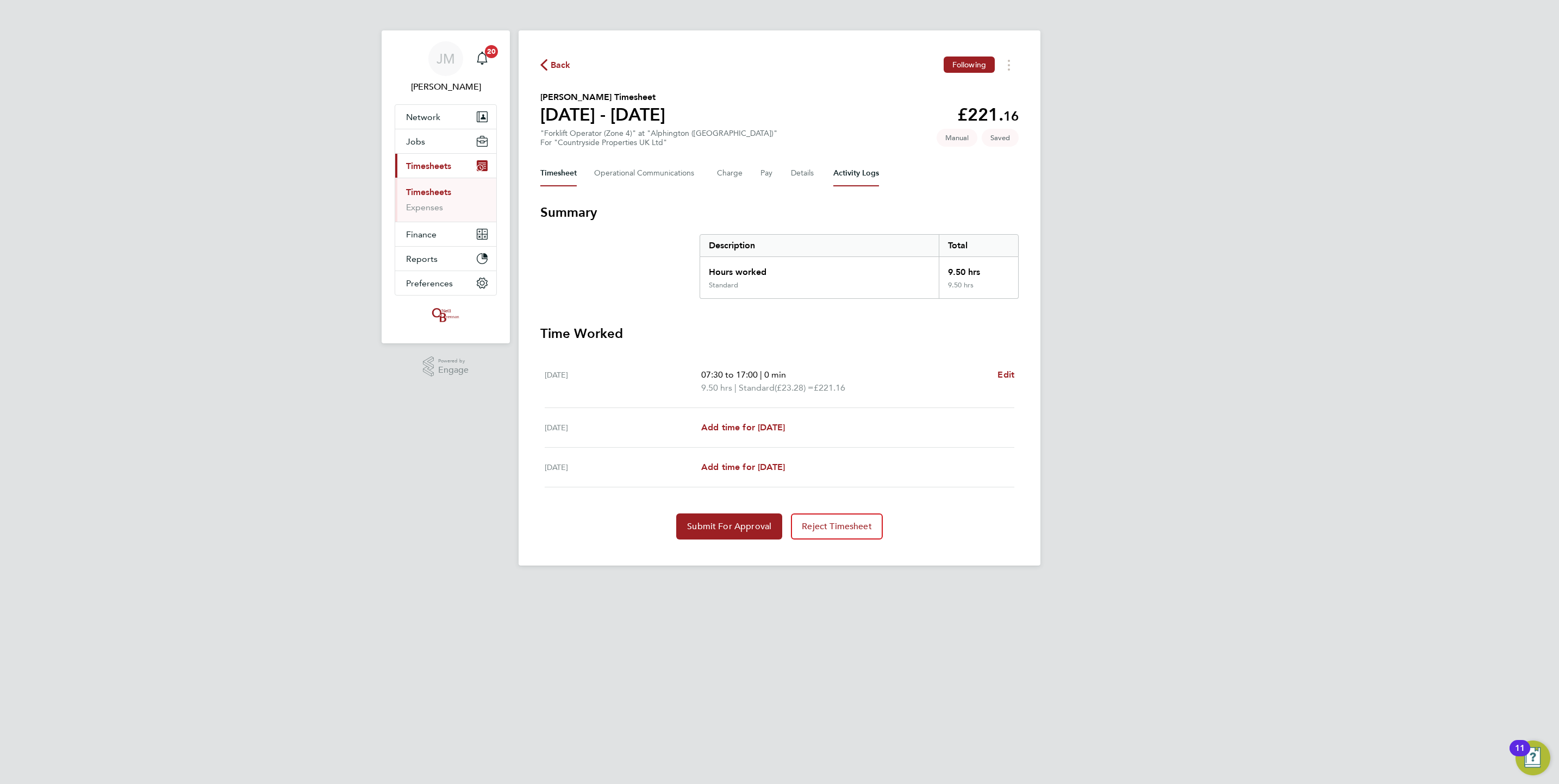
drag, startPoint x: 845, startPoint y: 173, endPoint x: 821, endPoint y: 173, distance: 24.0
click at [843, 173] on Logs-tab "Activity Logs" at bounding box center [856, 174] width 45 height 26
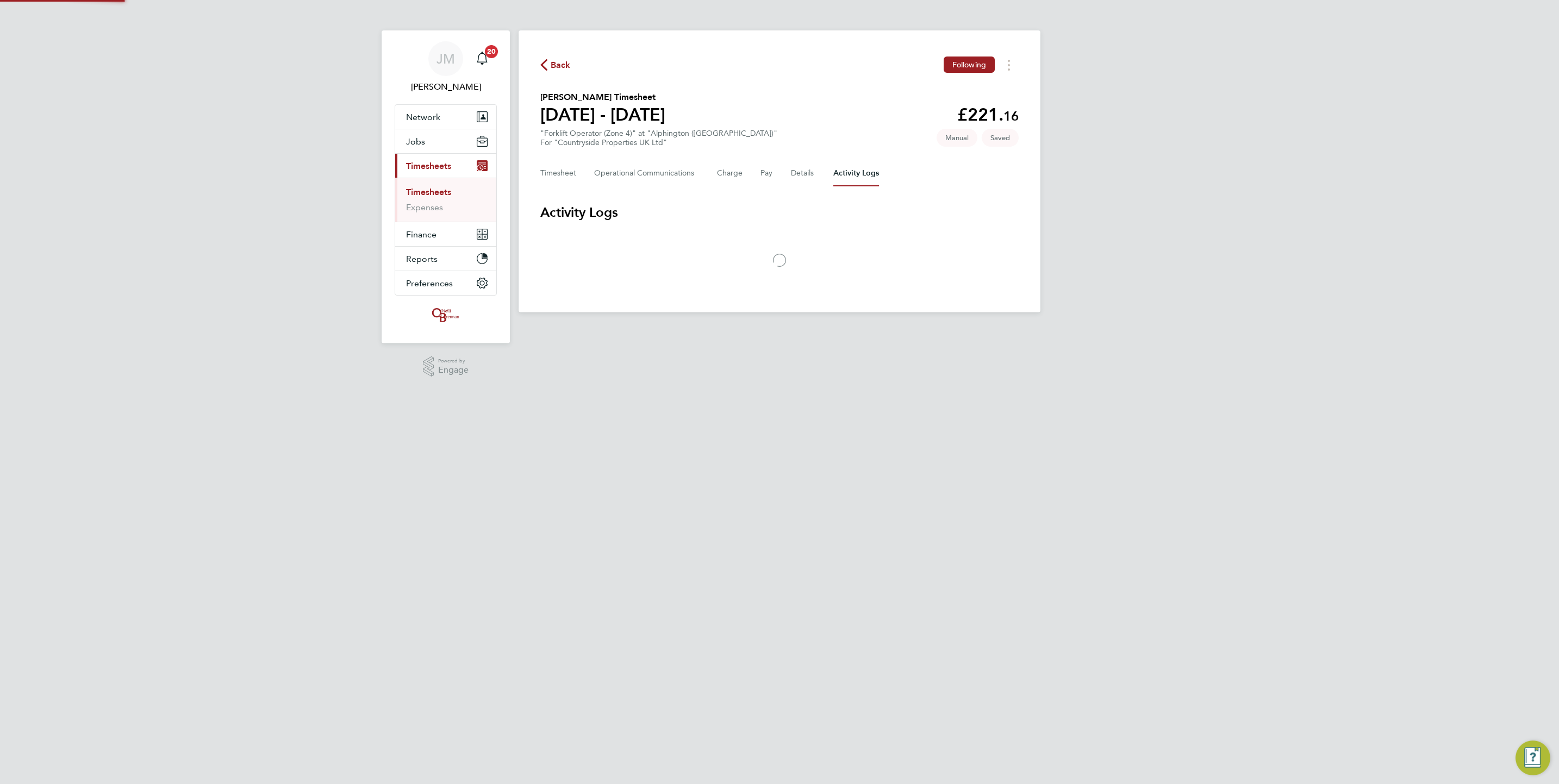
click at [815, 173] on div "Timesheet Operational Communications Charge Pay Details Activity Logs" at bounding box center [780, 174] width 479 height 26
drag, startPoint x: 813, startPoint y: 173, endPoint x: 806, endPoint y: 175, distance: 7.3
click at [811, 174] on button "Details" at bounding box center [803, 174] width 25 height 26
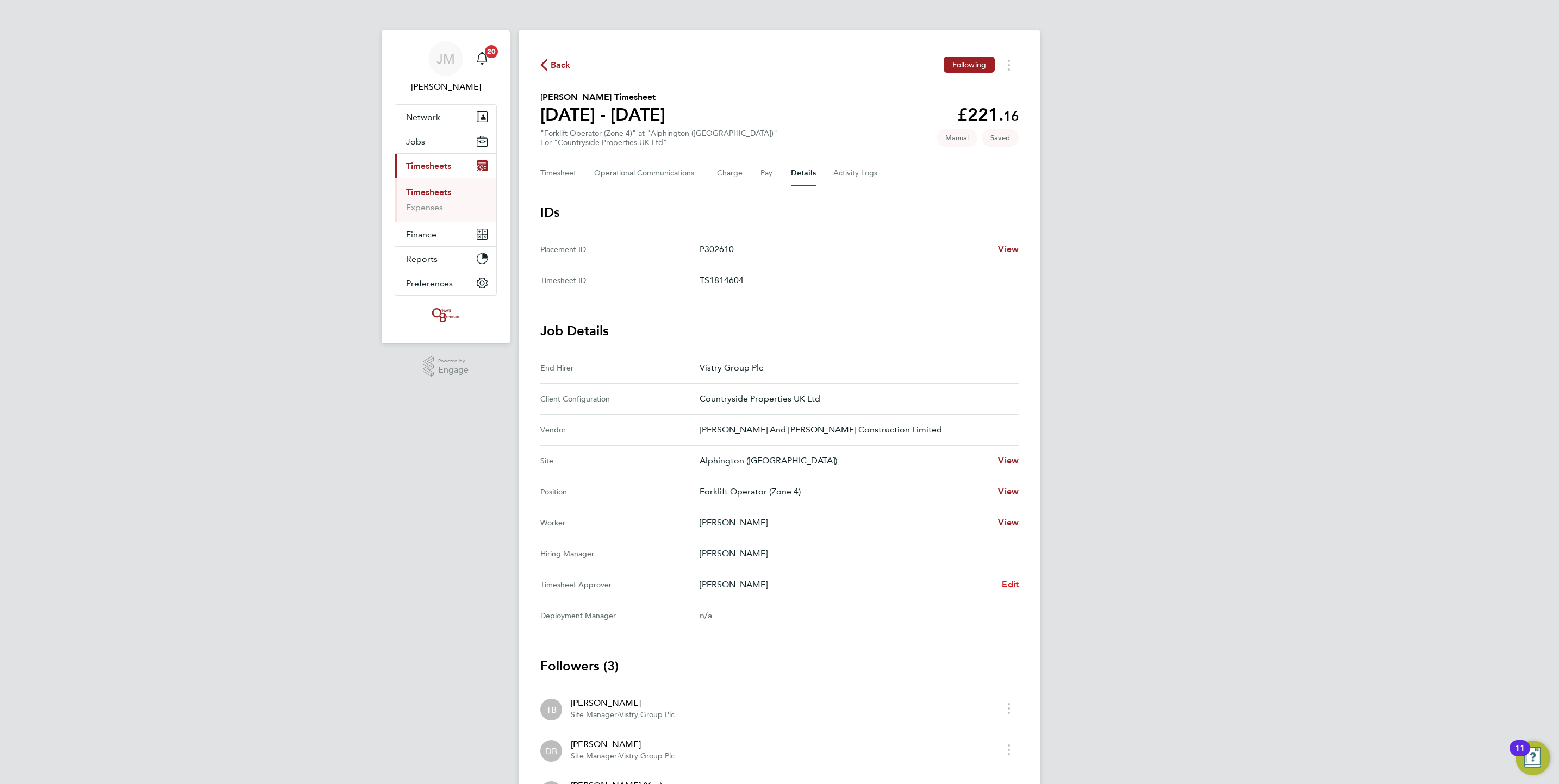
click at [1007, 585] on span "Edit" at bounding box center [1010, 584] width 17 height 10
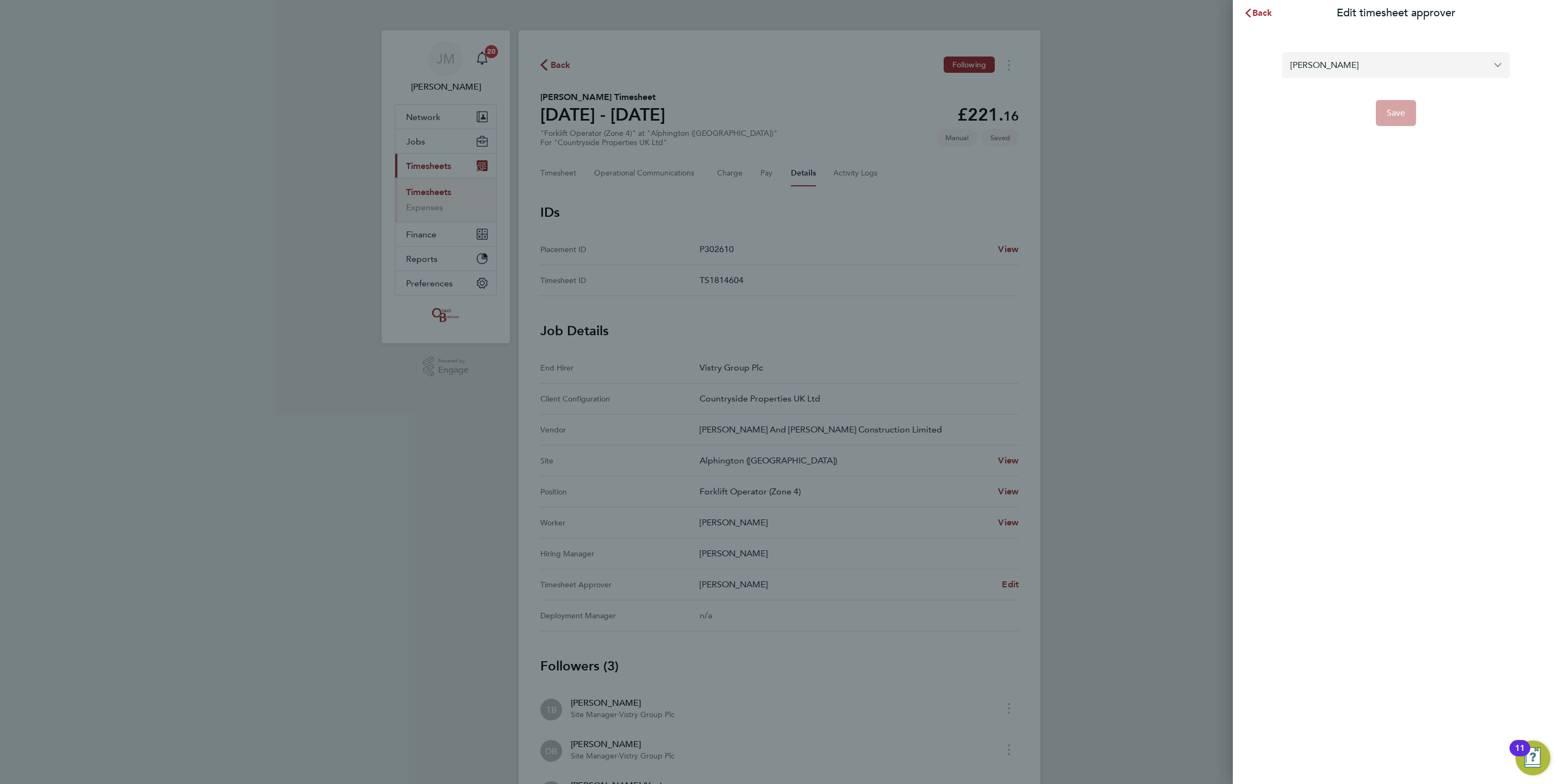
drag, startPoint x: 1449, startPoint y: 54, endPoint x: 1451, endPoint y: 61, distance: 7.3
click at [1449, 56] on input "Dan Badger" at bounding box center [1395, 64] width 228 height 26
click at [1423, 80] on li "Tom Barnett" at bounding box center [1395, 92] width 228 height 26
type input "Tom Barnett"
drag, startPoint x: 1390, startPoint y: 114, endPoint x: 1386, endPoint y: 126, distance: 12.6
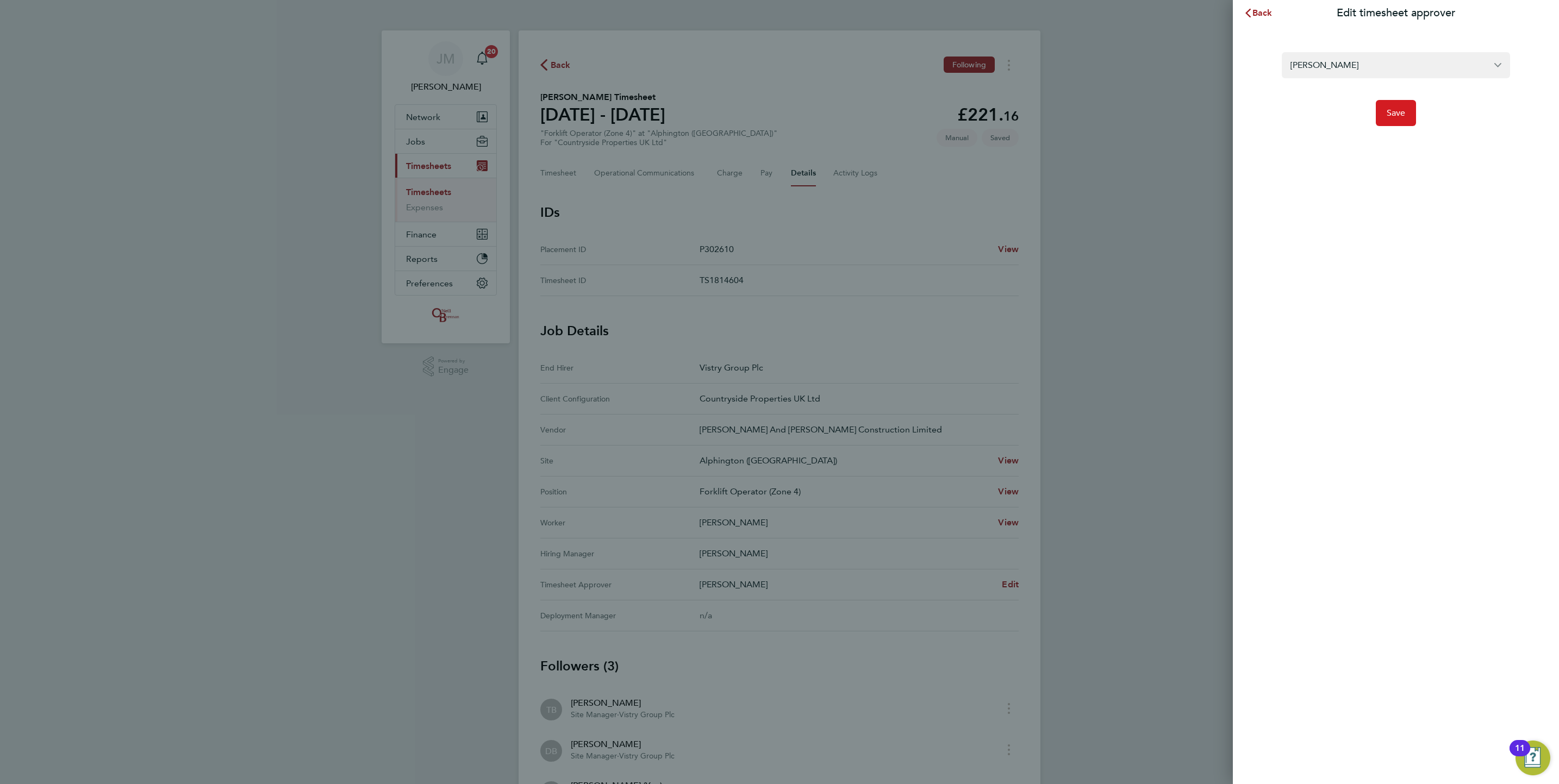
click at [1388, 114] on span "Save" at bounding box center [1396, 113] width 19 height 10
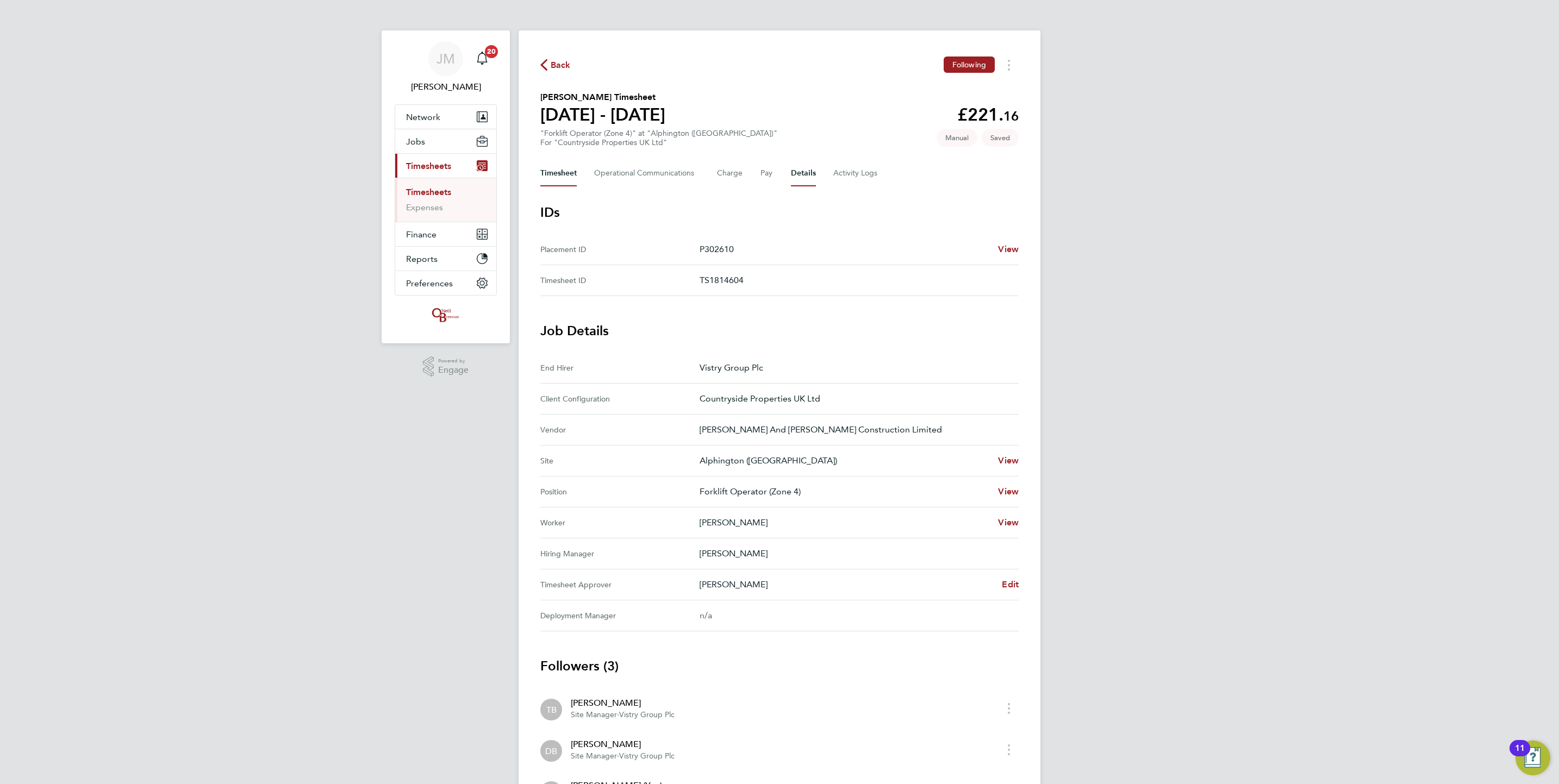
click at [561, 181] on button "Timesheet" at bounding box center [558, 174] width 36 height 26
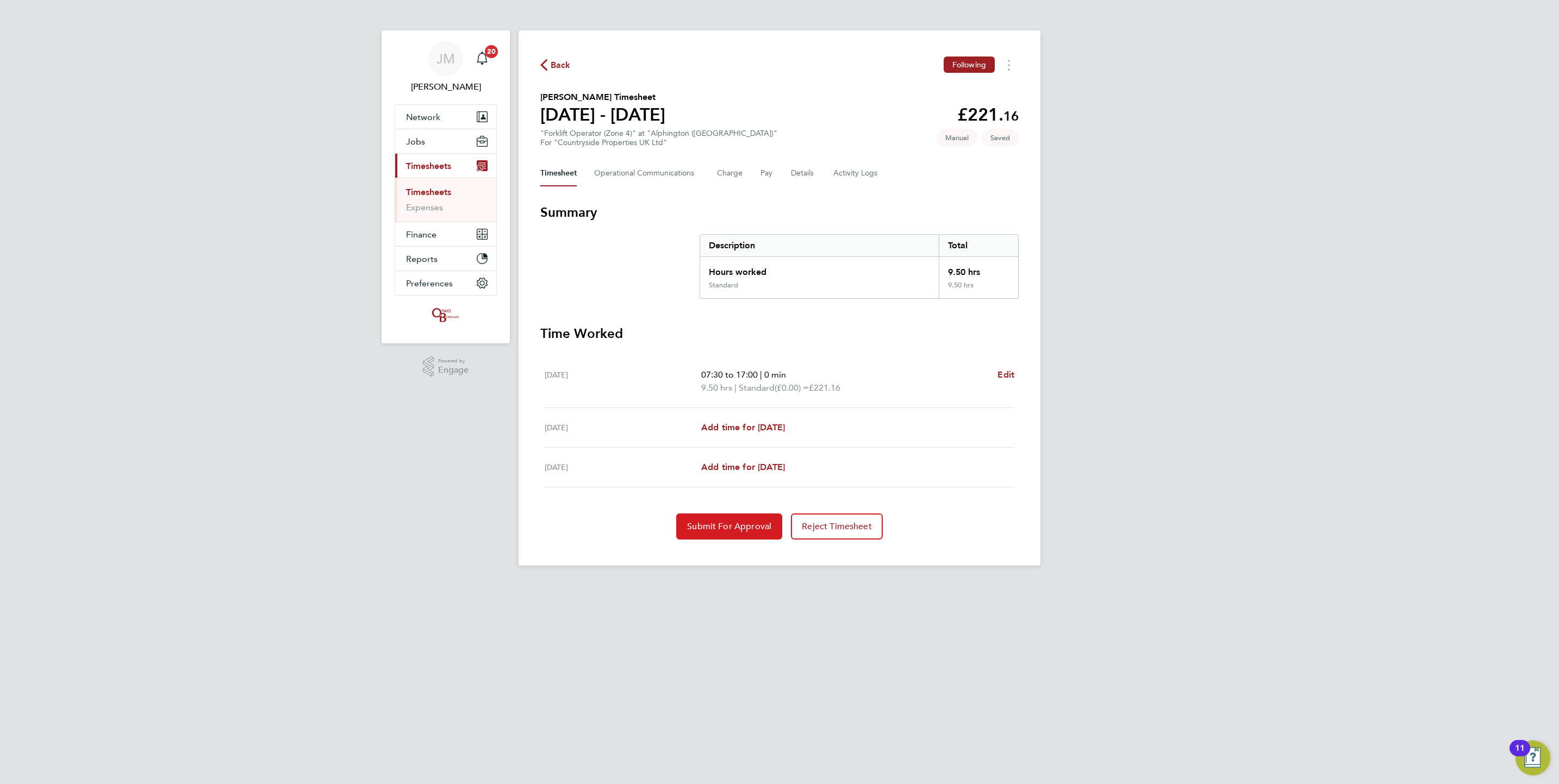
click at [727, 533] on button "Submit For Approval" at bounding box center [729, 527] width 106 height 26
click at [558, 67] on span "Back" at bounding box center [560, 65] width 20 height 13
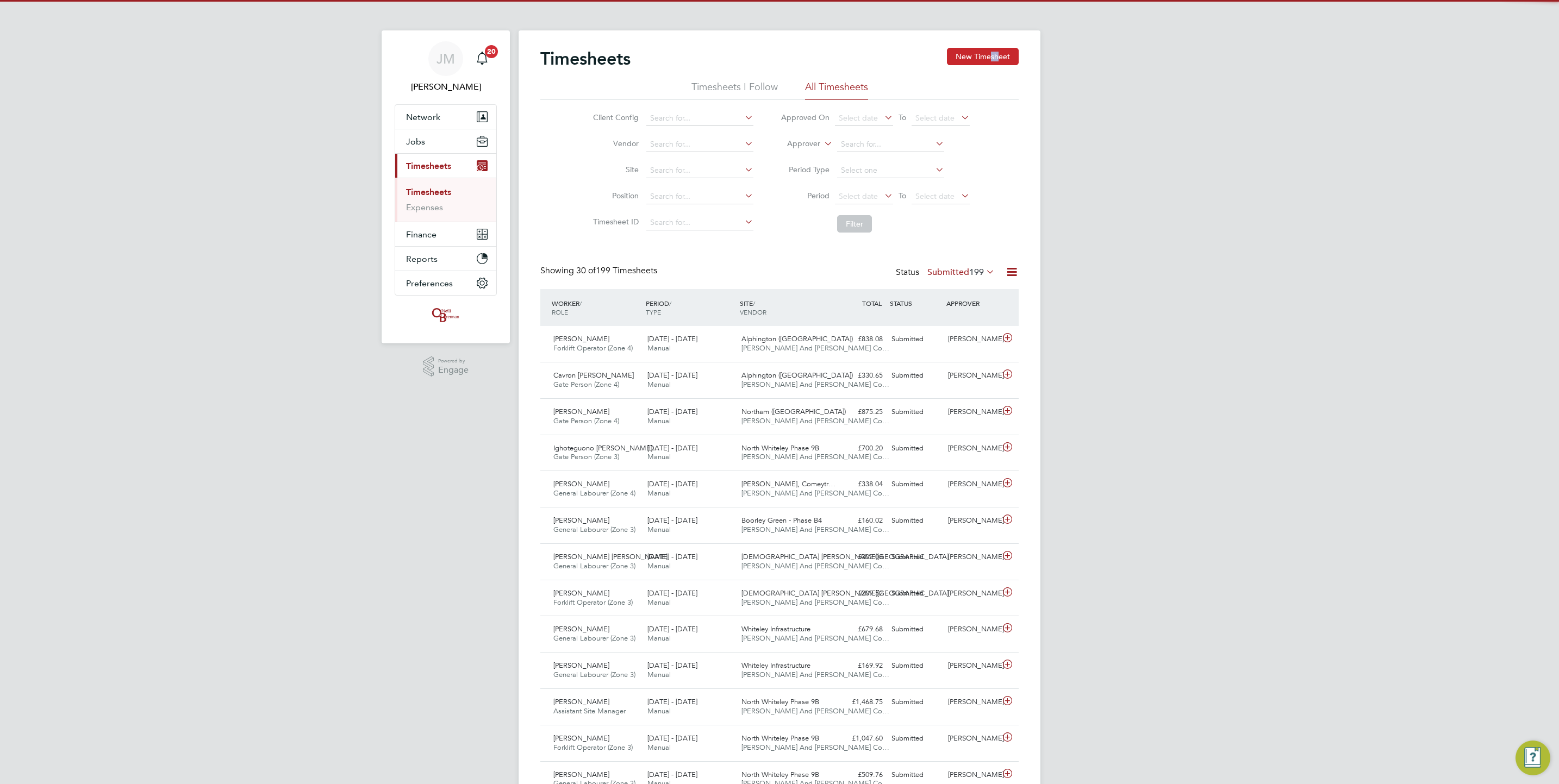
drag, startPoint x: 996, startPoint y: 66, endPoint x: 989, endPoint y: 64, distance: 7.3
click at [989, 64] on div "Timesheets New Timesheet" at bounding box center [780, 64] width 479 height 32
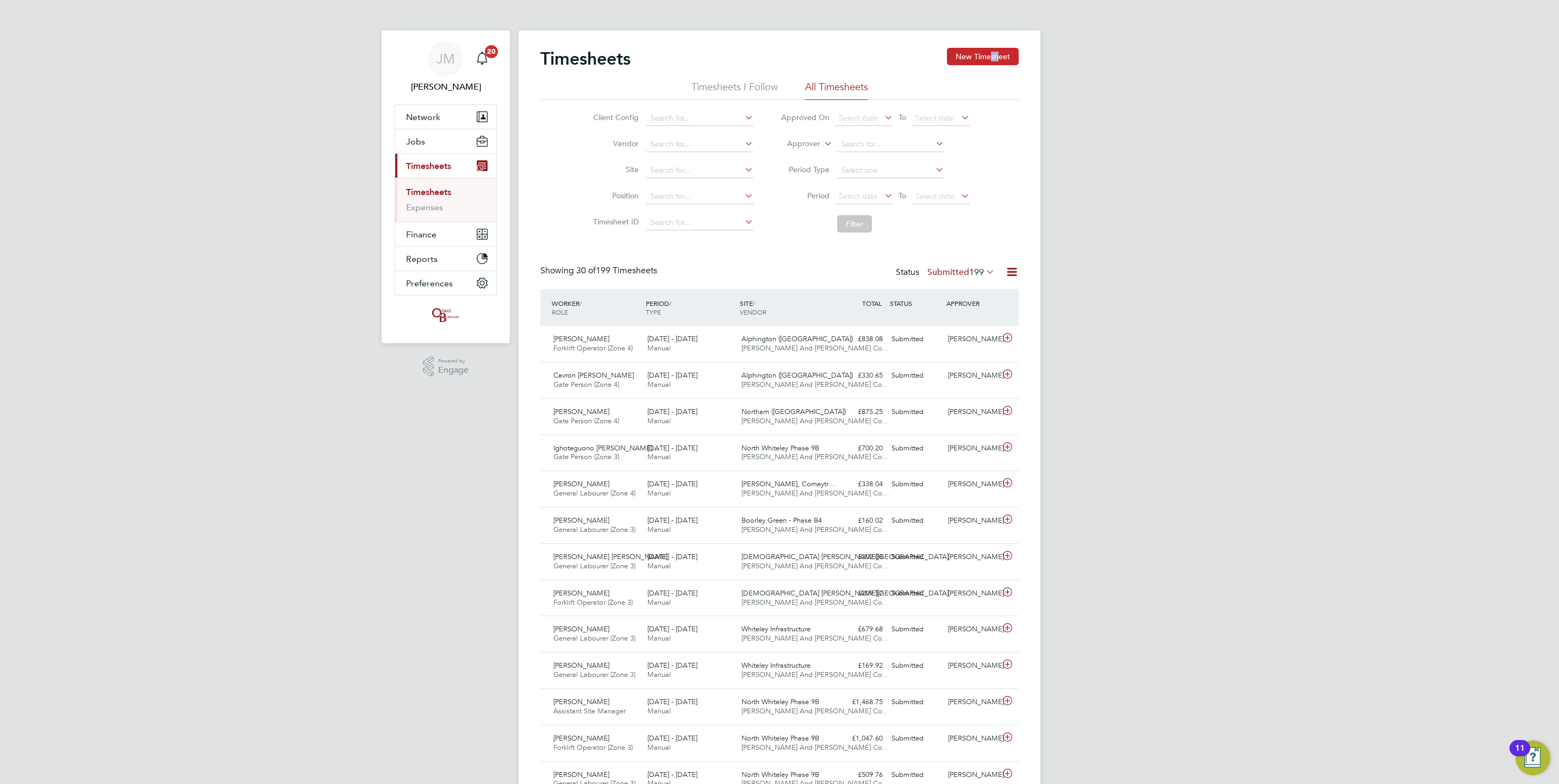
drag, startPoint x: 989, startPoint y: 64, endPoint x: 975, endPoint y: 61, distance: 14.3
click at [975, 61] on button "New Timesheet" at bounding box center [983, 57] width 72 height 17
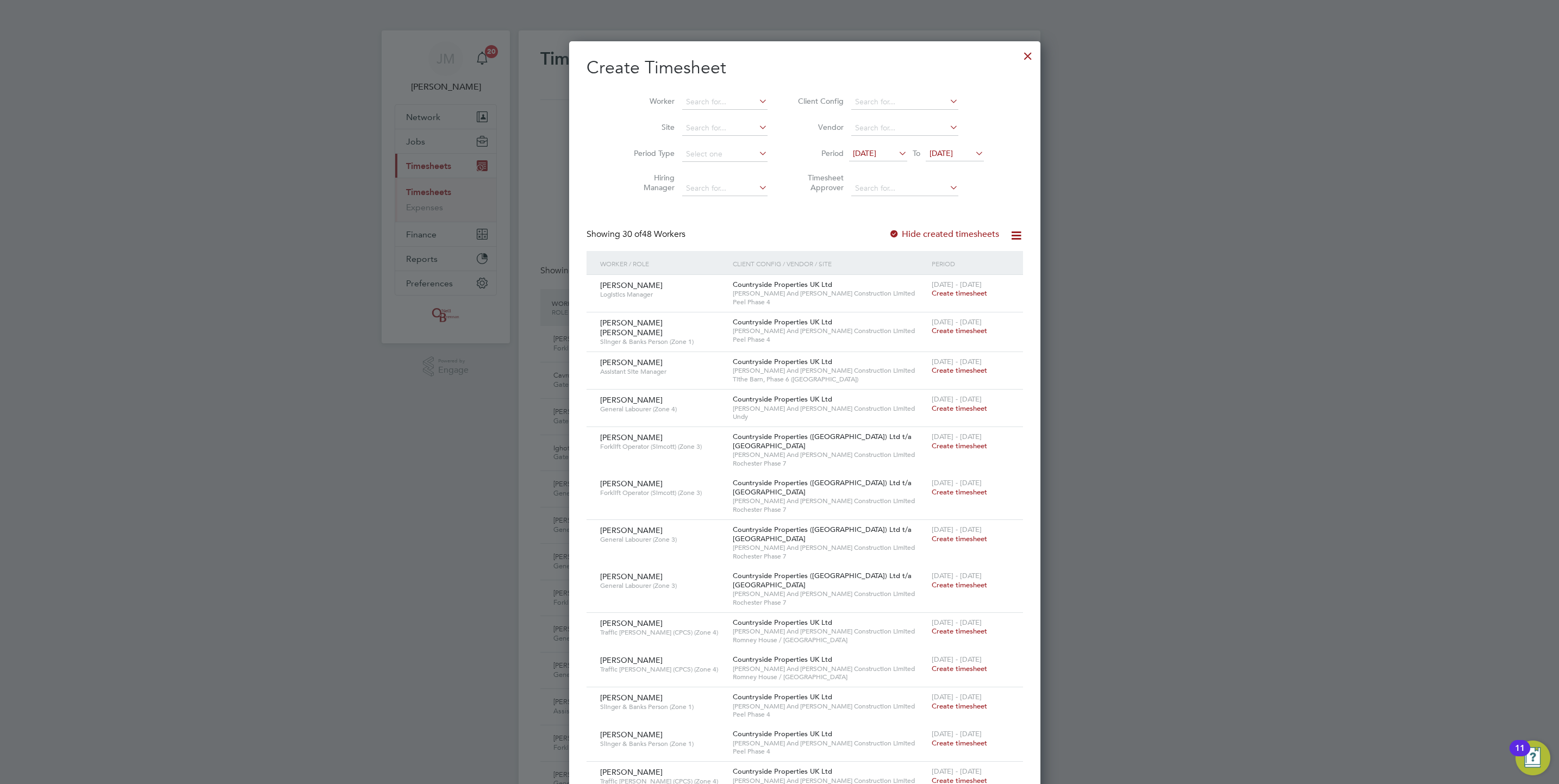
click at [713, 93] on li "Worker" at bounding box center [696, 102] width 169 height 26
click at [699, 104] on input at bounding box center [725, 102] width 85 height 15
click at [702, 121] on li "Brian Hol mes" at bounding box center [707, 117] width 100 height 15
type input "Brian Holmes"
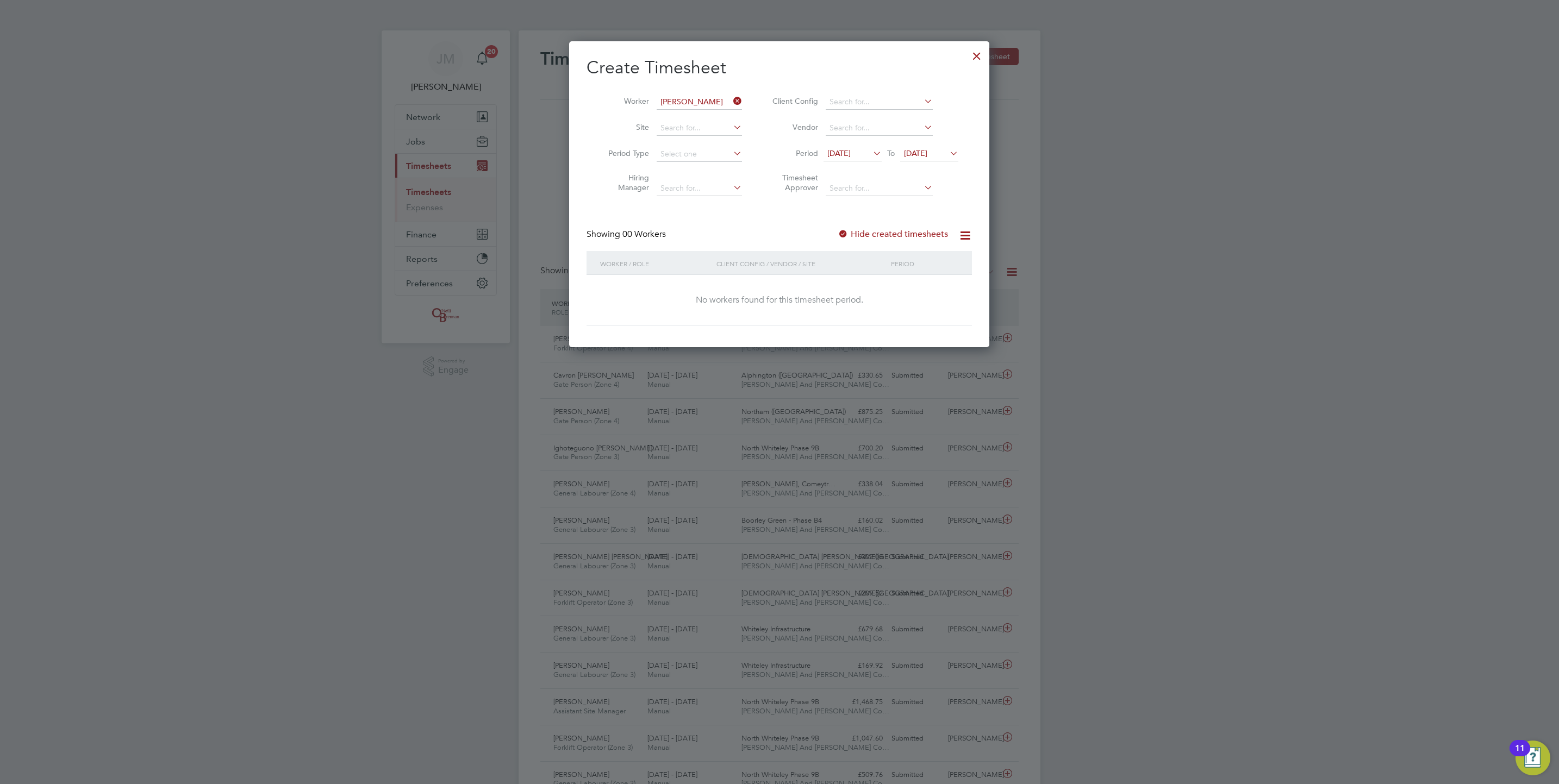
click at [903, 227] on div "Create Timesheet Worker Brian Holmes Site Period Type Hiring Manager Client Con…" at bounding box center [779, 191] width 385 height 269
click at [910, 237] on label "Hide created timesheets" at bounding box center [892, 234] width 111 height 10
click at [927, 157] on span "28 Aug 2025" at bounding box center [916, 153] width 24 height 9
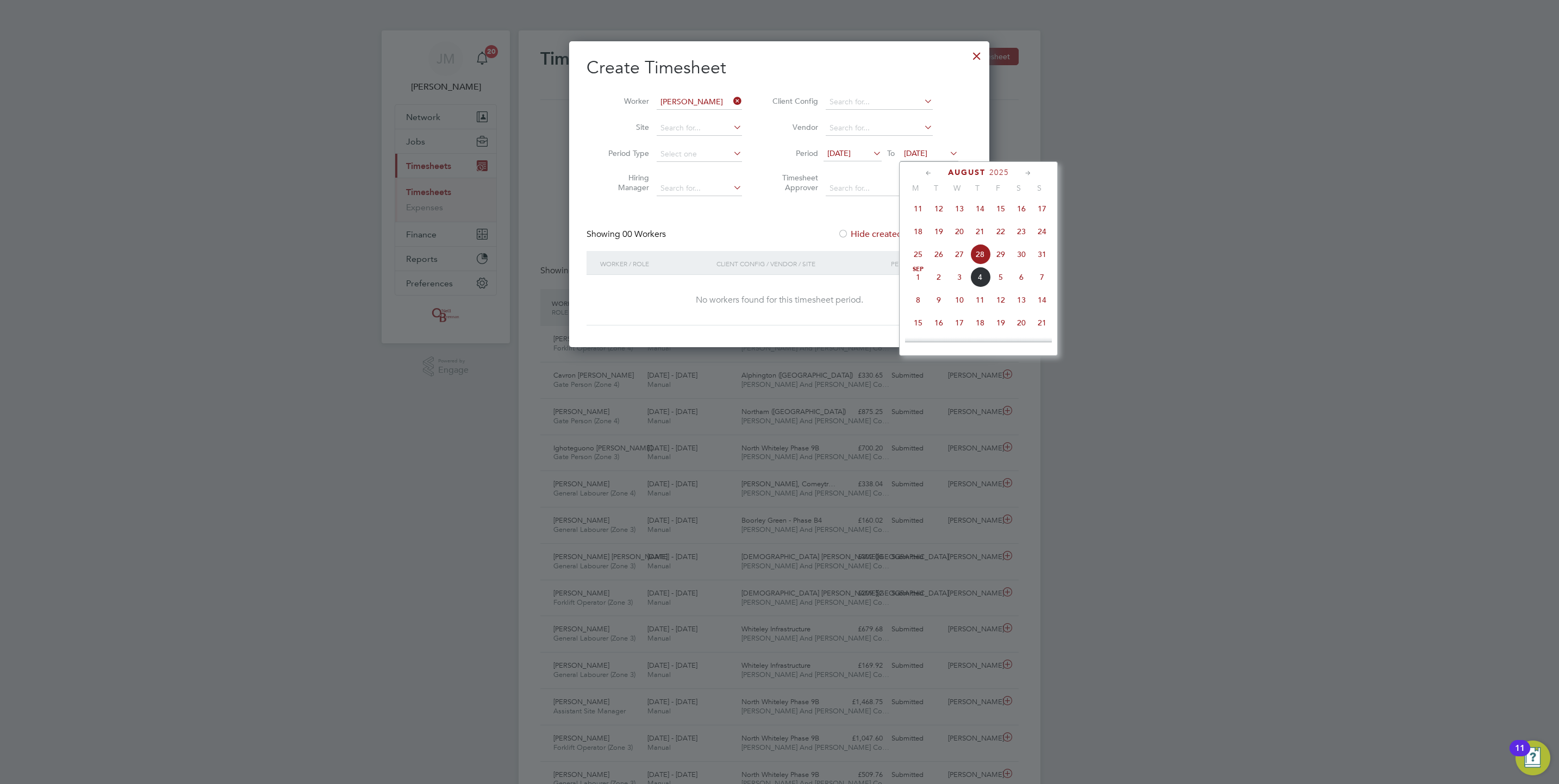
click at [1004, 302] on span "12" at bounding box center [1001, 300] width 21 height 21
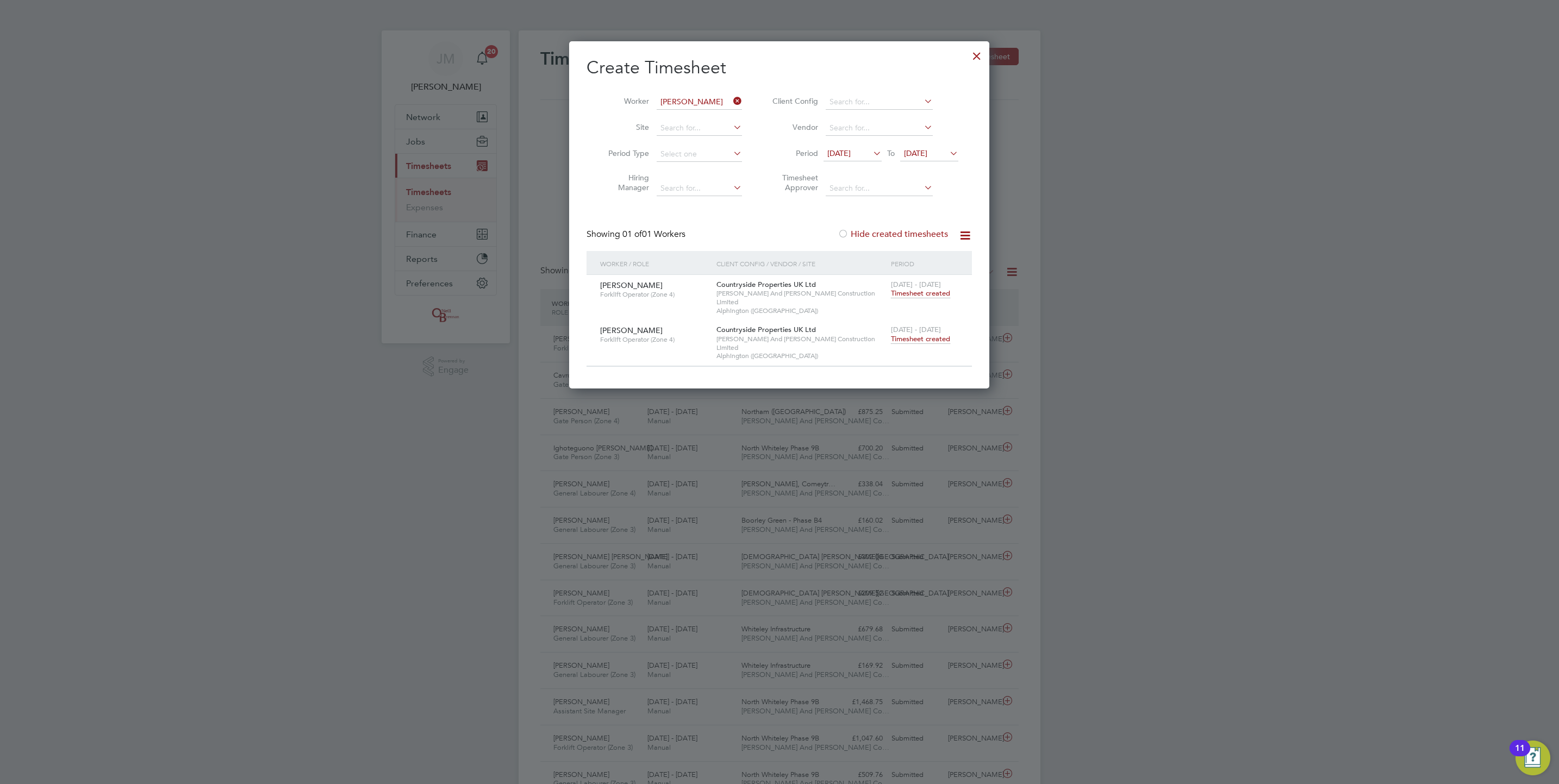
click at [945, 326] on div "25 - 31 Aug 2025 Timesheet created" at bounding box center [924, 334] width 73 height 29
click at [941, 334] on span "Timesheet created" at bounding box center [920, 339] width 60 height 9
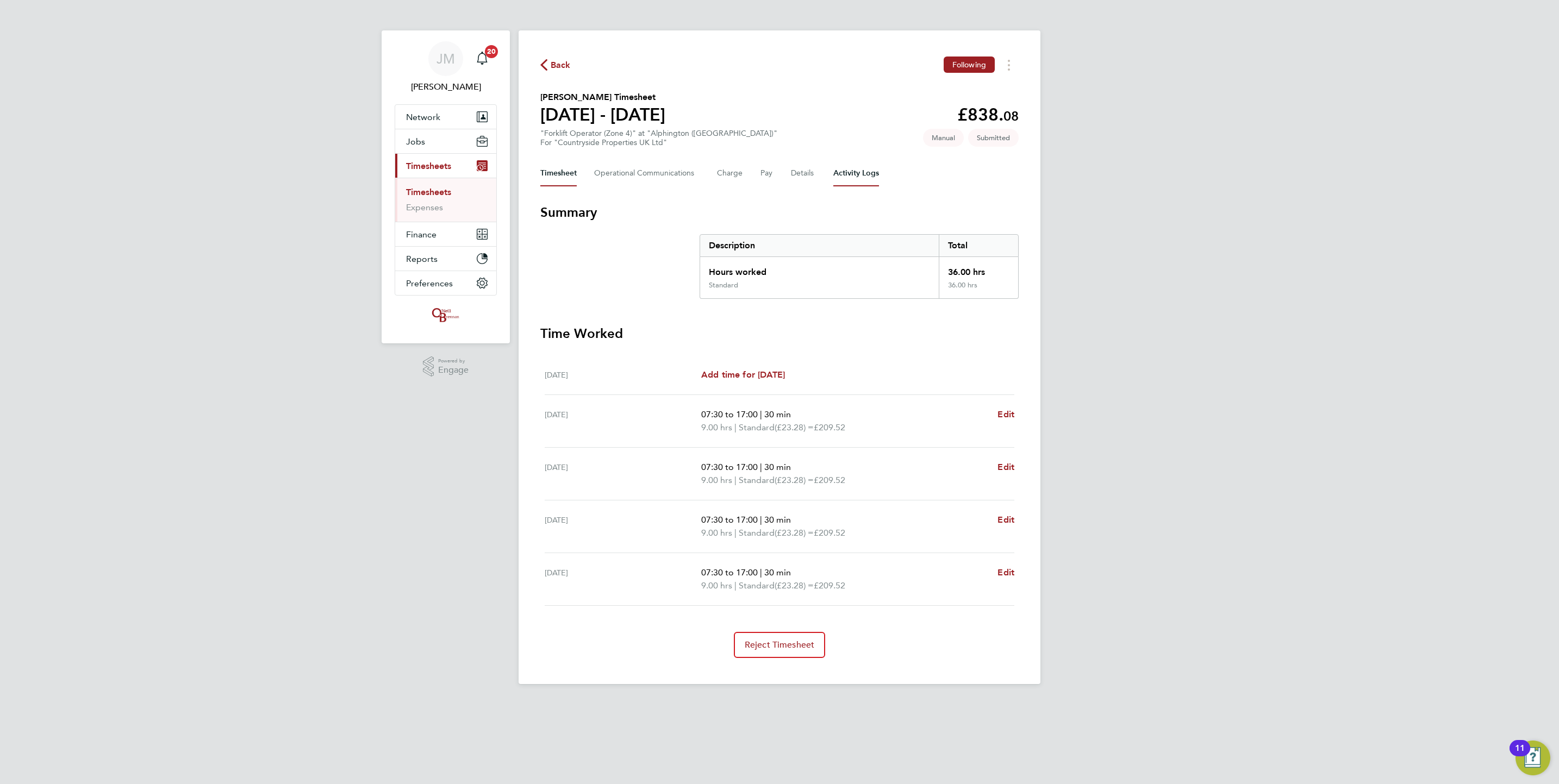
click at [861, 168] on Logs-tab "Activity Logs" at bounding box center [856, 174] width 45 height 26
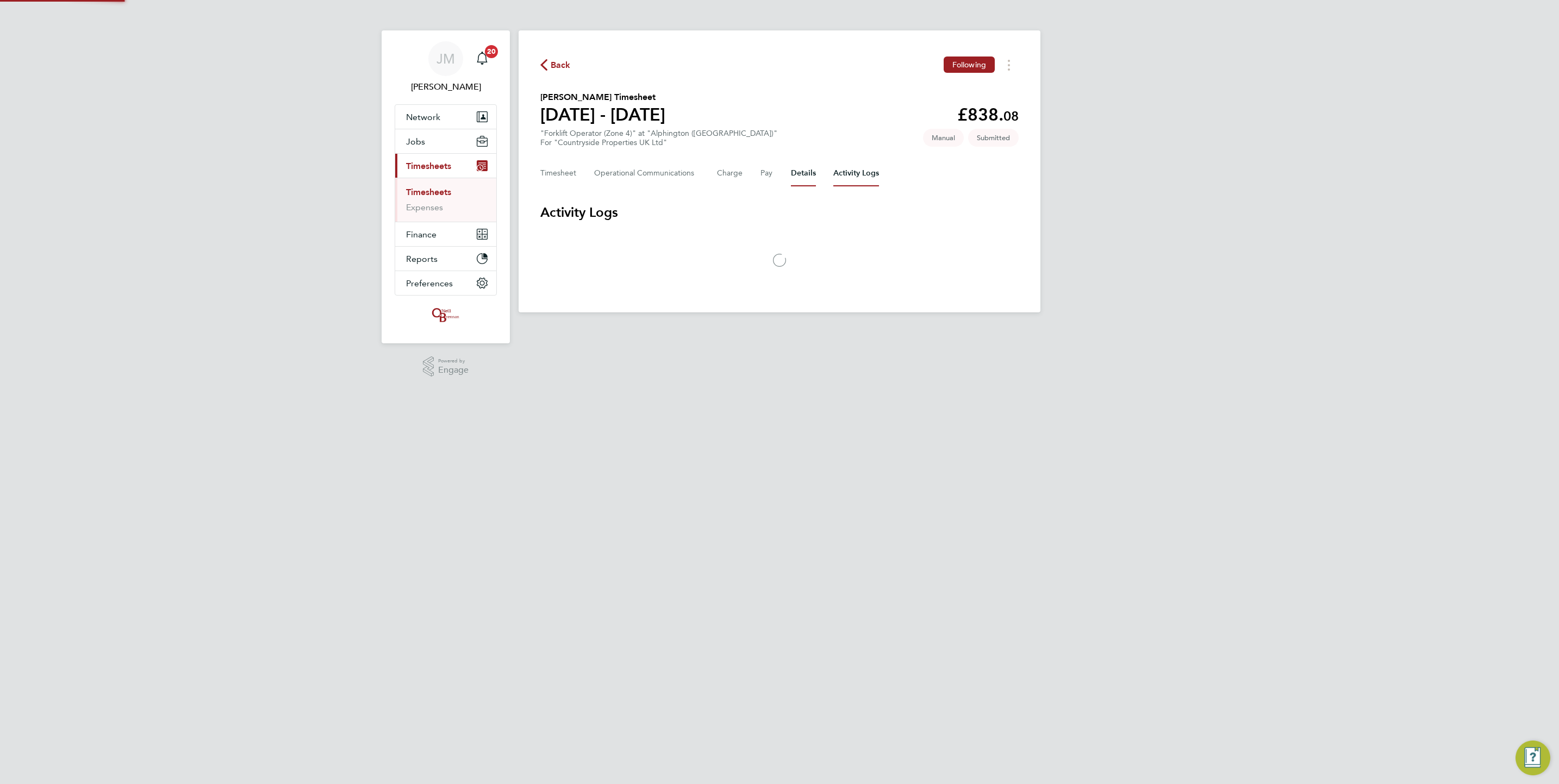
click at [806, 172] on button "Details" at bounding box center [803, 174] width 25 height 26
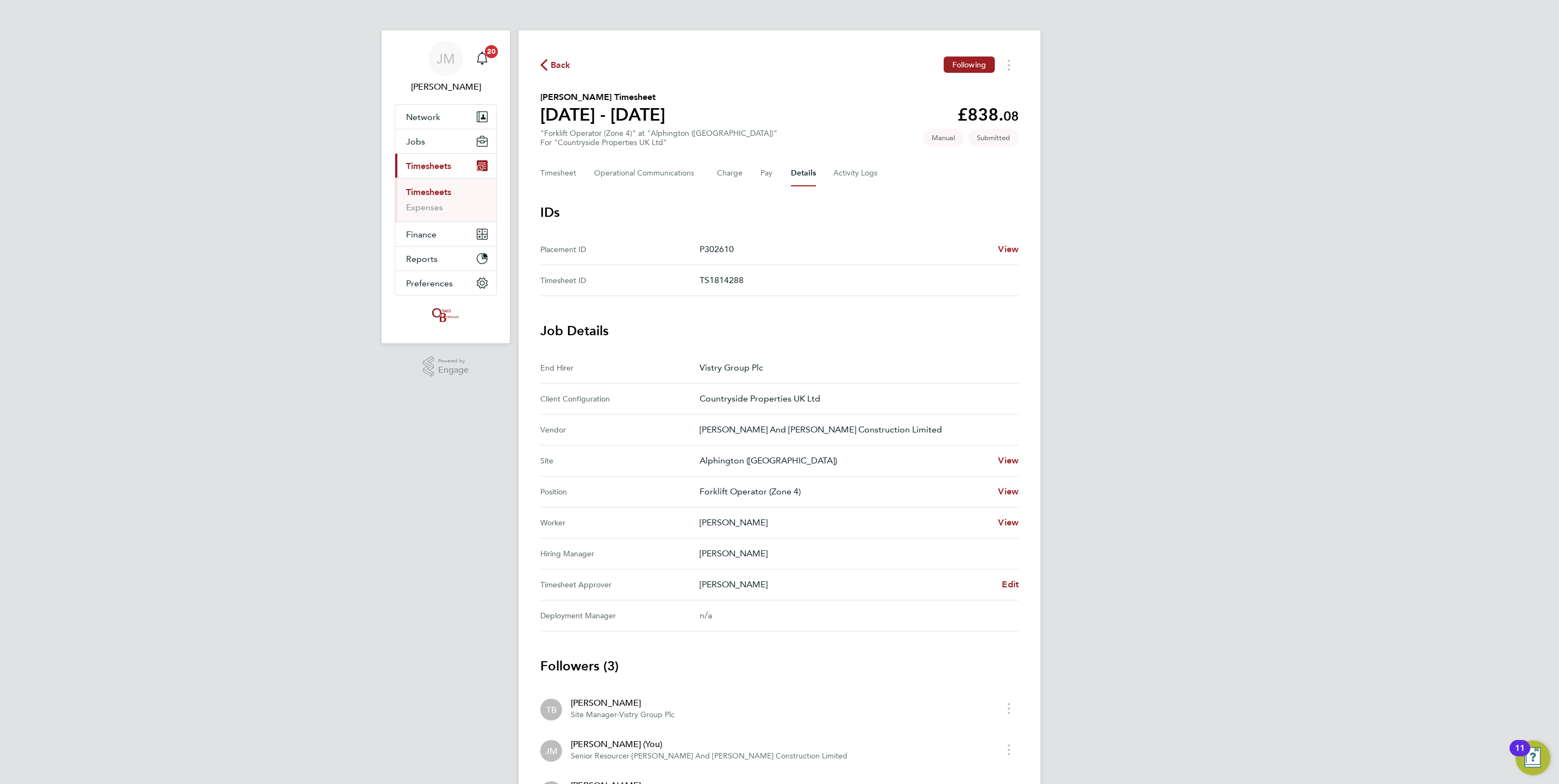
click at [555, 66] on span "Back" at bounding box center [560, 65] width 20 height 13
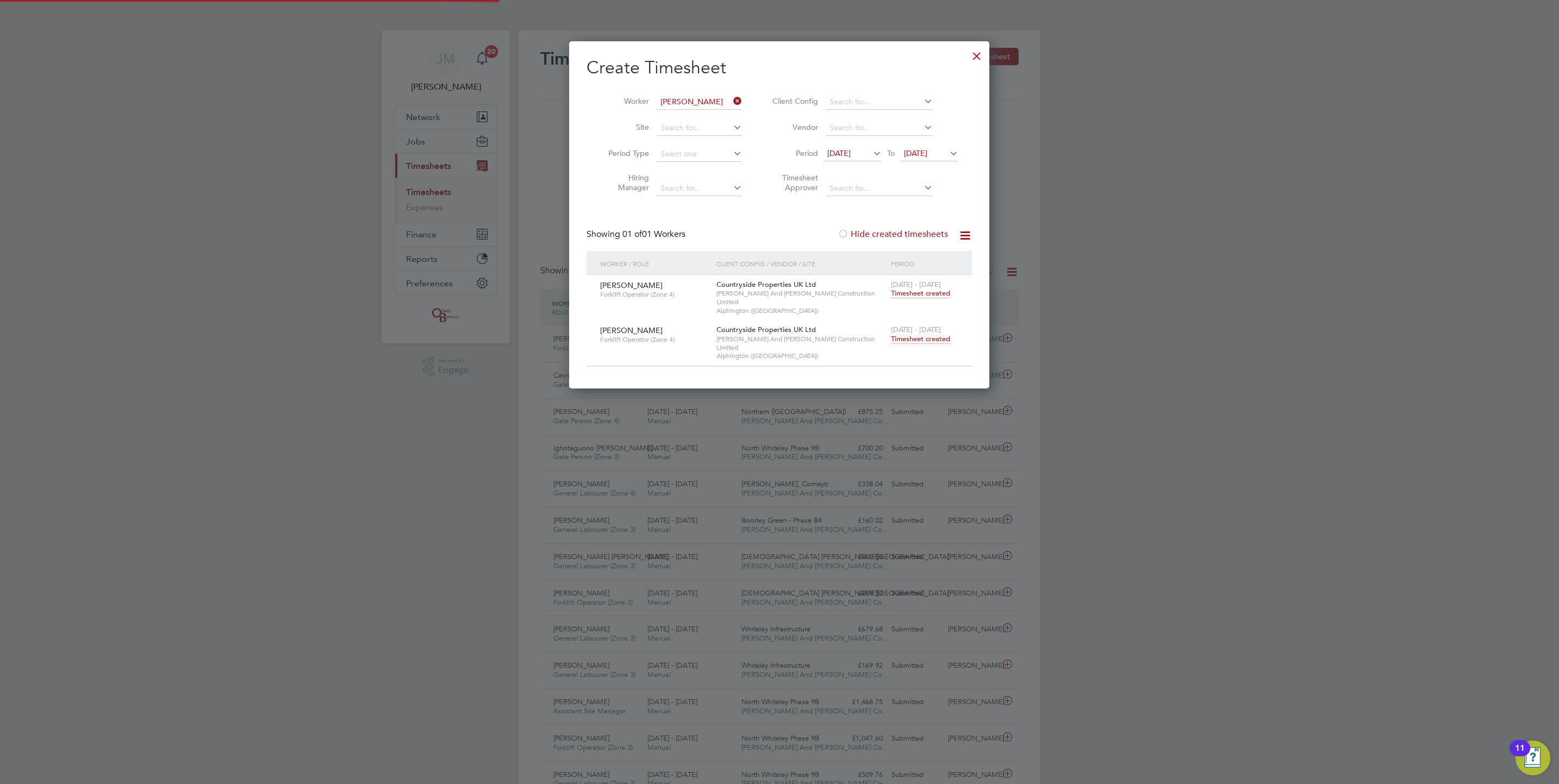
scroll to position [27, 95]
click at [982, 48] on div at bounding box center [976, 53] width 20 height 20
